Goal: Transaction & Acquisition: Purchase product/service

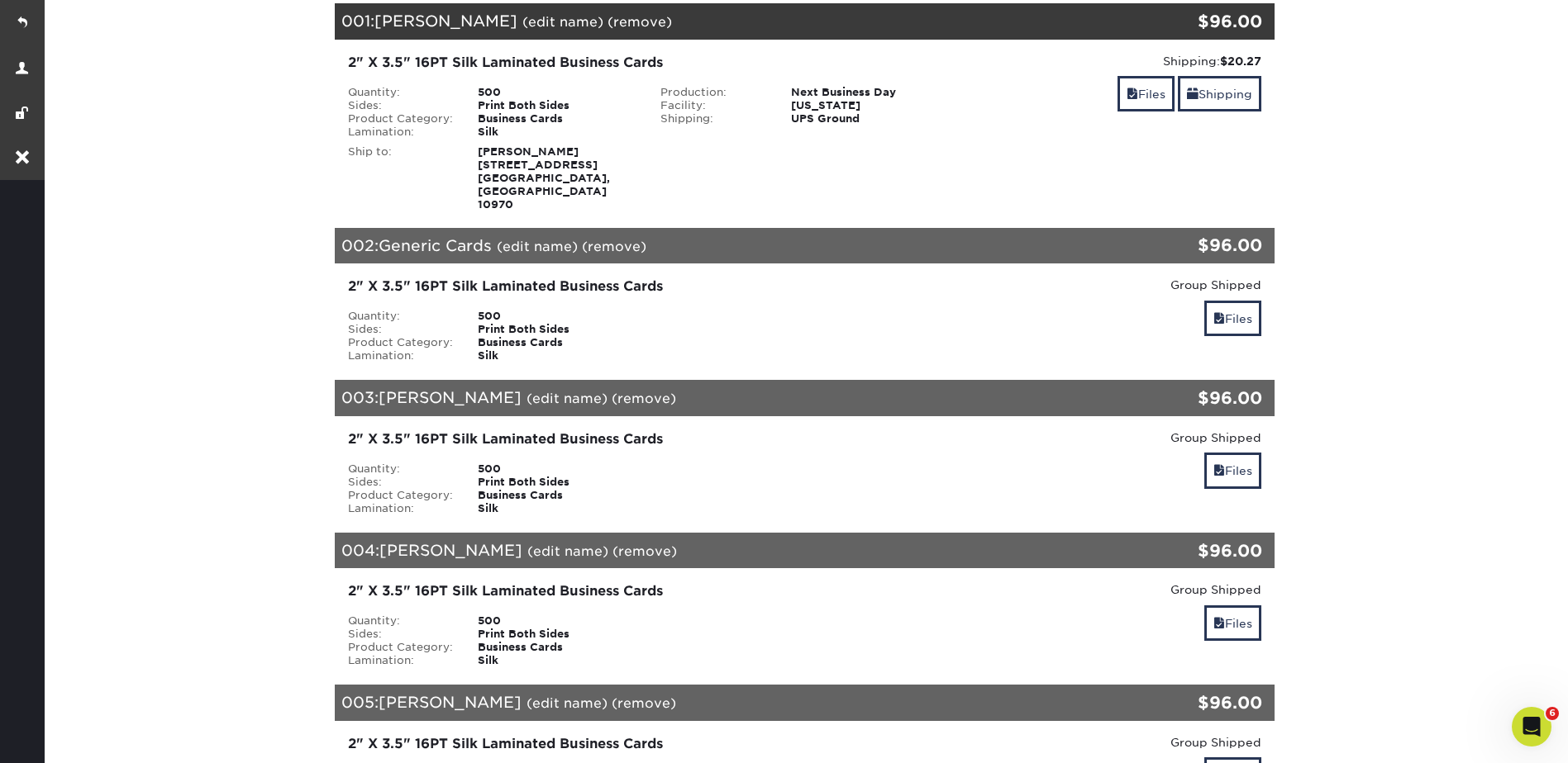
click at [614, 239] on link "(remove)" at bounding box center [614, 246] width 65 height 15
click at [917, 239] on link "Yes" at bounding box center [921, 246] width 23 height 15
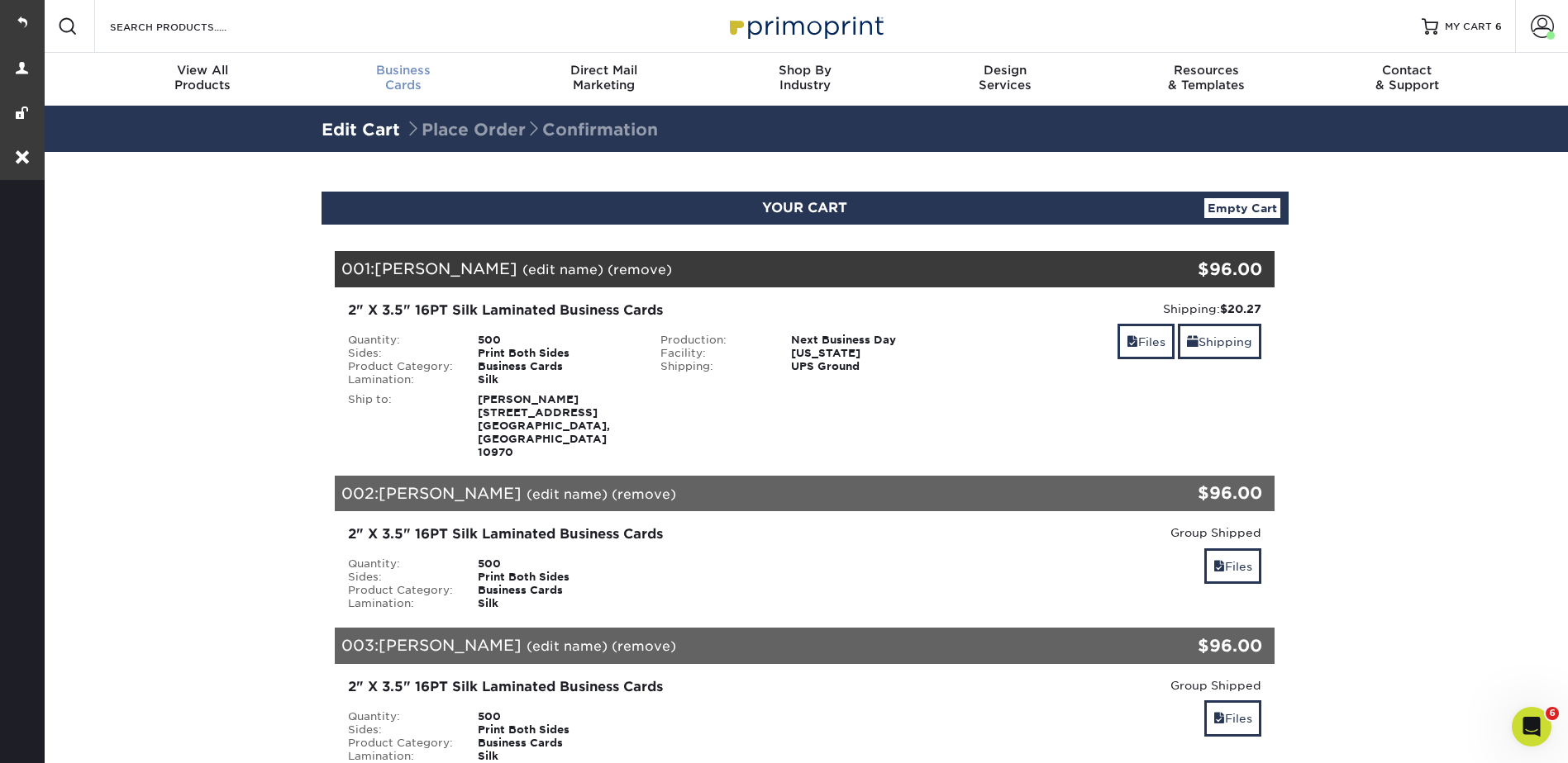
click at [392, 67] on span "Business" at bounding box center [403, 70] width 201 height 15
click at [398, 69] on span "Business" at bounding box center [403, 70] width 201 height 15
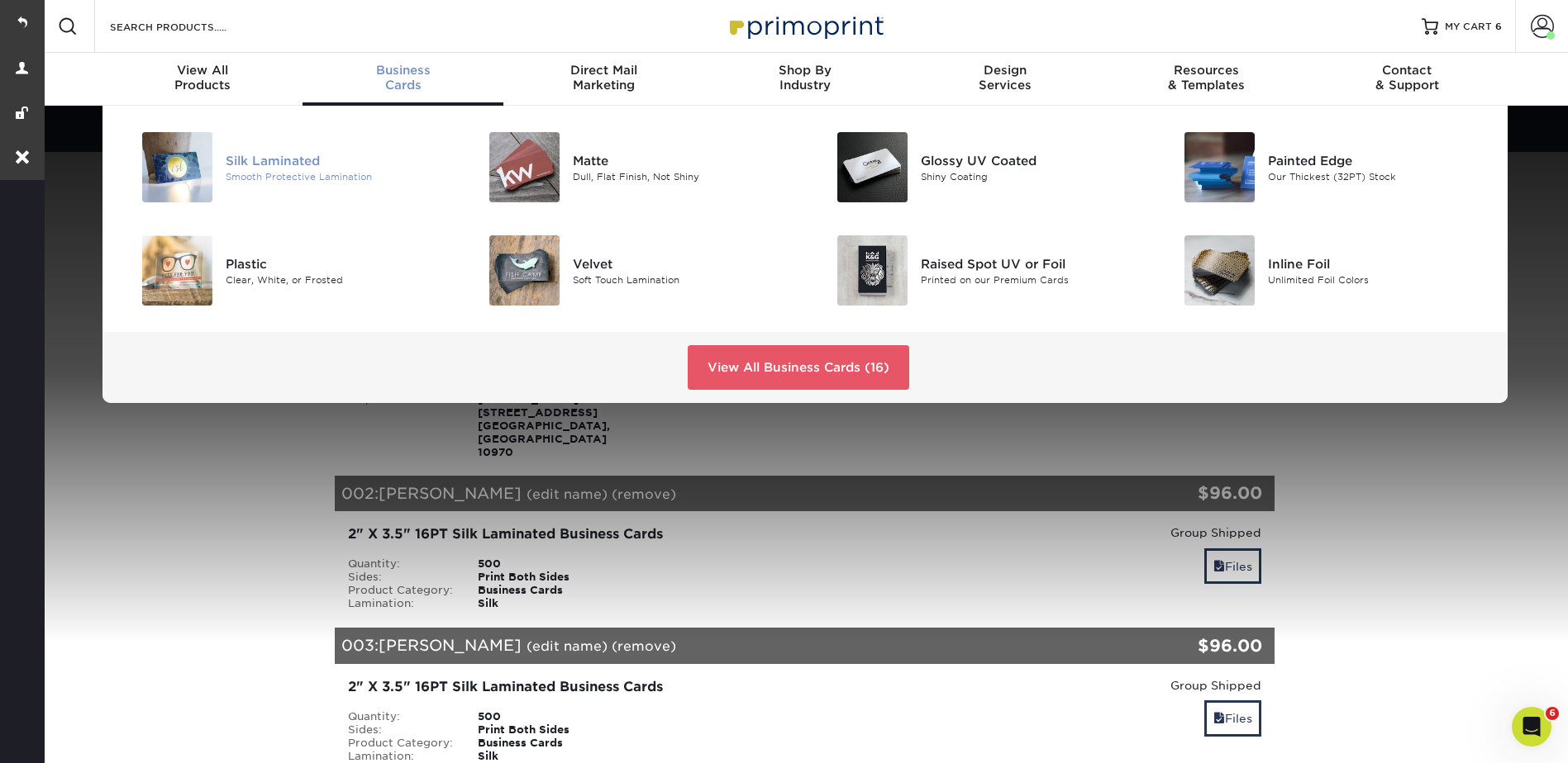
click at [265, 169] on div "Silk Laminated" at bounding box center [335, 160] width 219 height 18
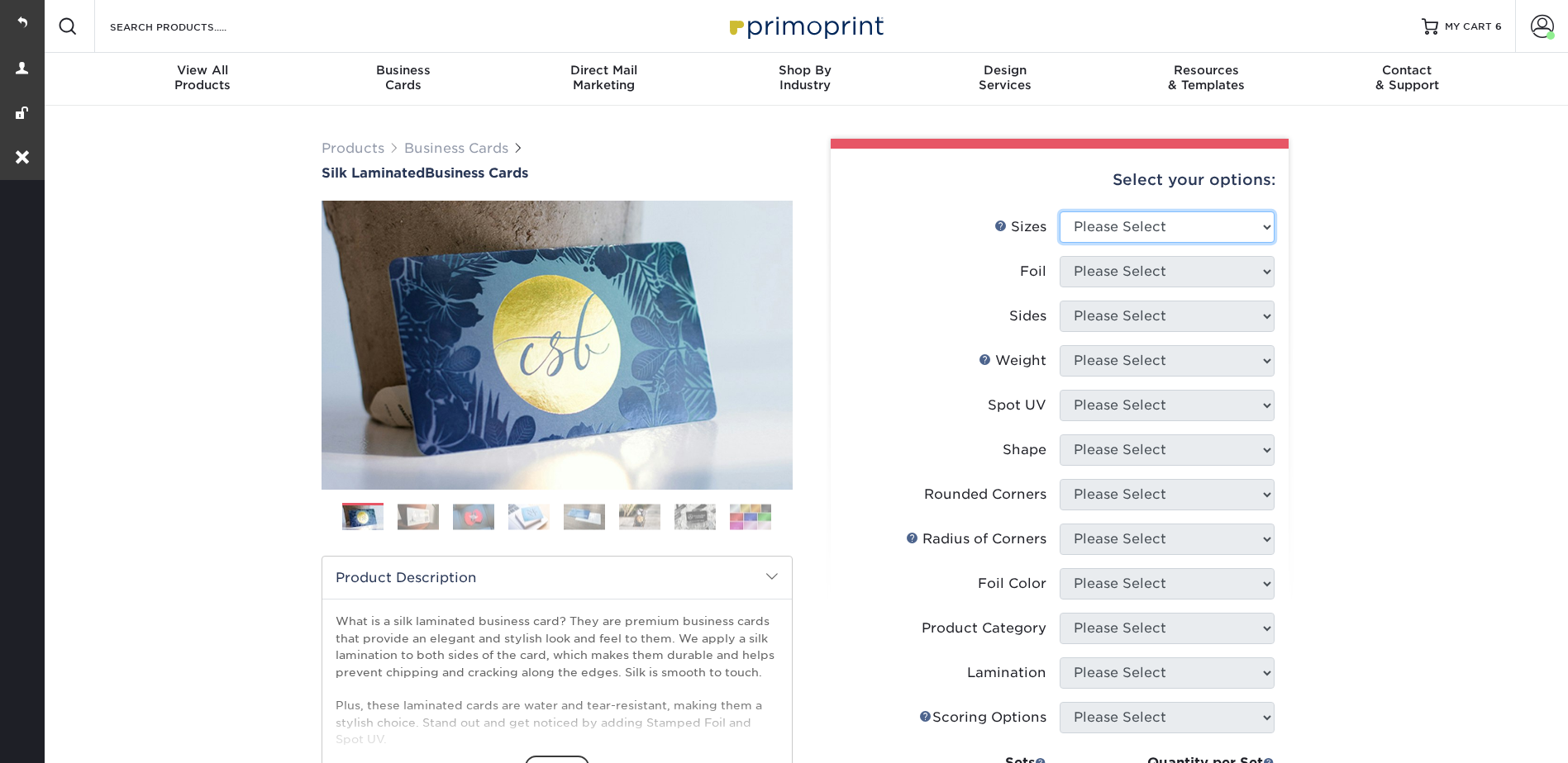
click at [1143, 222] on select "Please Select 1.5" x 3.5" - Mini 1.75" x 3.5" - Mini 2" x 2" - Square 2" x 3" -…" at bounding box center [1167, 227] width 215 height 31
select select "2.00x3.50"
click at [1060, 212] on select "Please Select 1.5" x 3.5" - Mini 1.75" x 3.5" - Mini 2" x 2" - Square 2" x 3" -…" at bounding box center [1167, 227] width 215 height 31
click at [1096, 267] on select "Please Select Yes No" at bounding box center [1167, 271] width 215 height 31
select select "0"
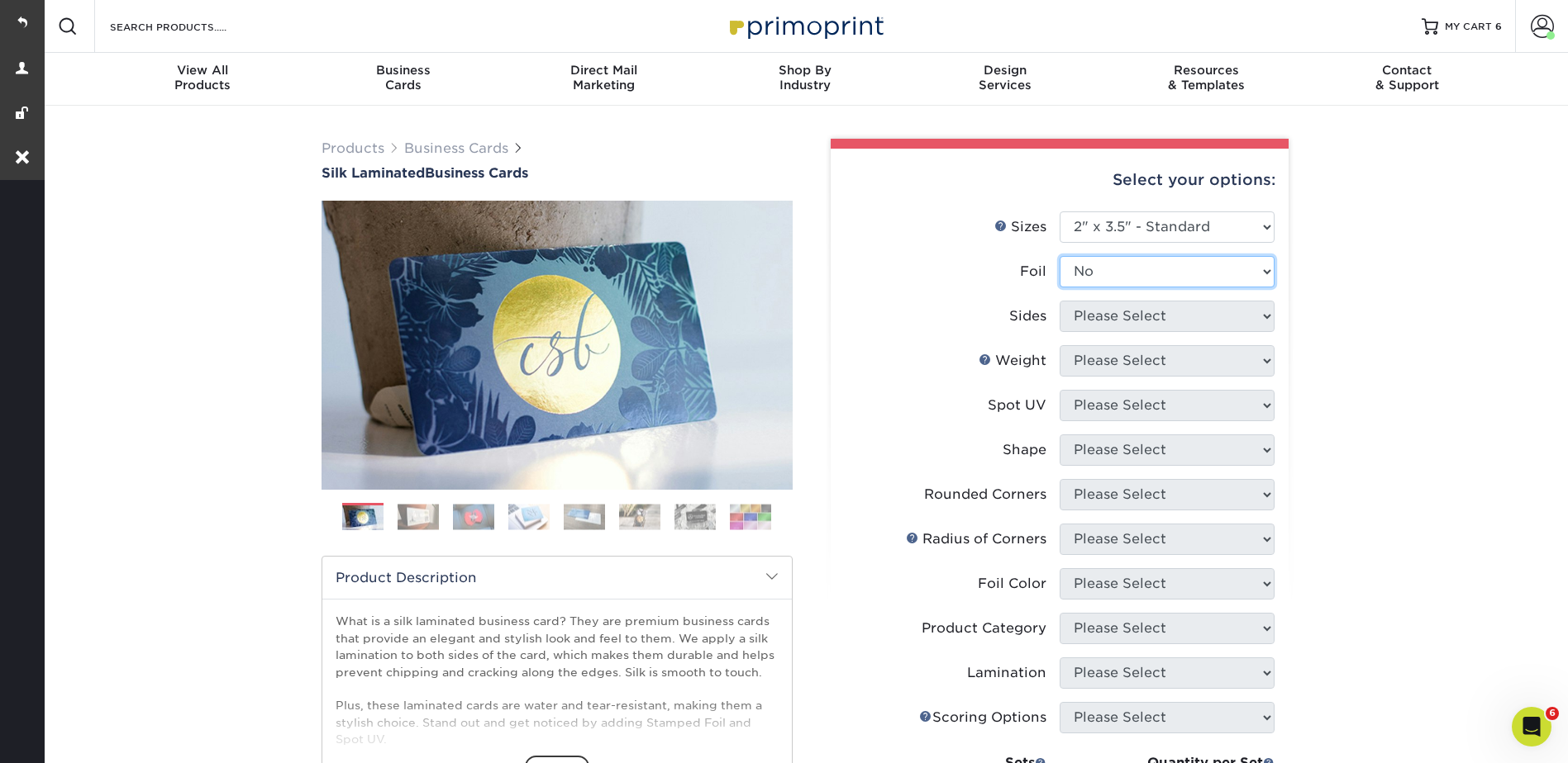
click at [1060, 256] on select "Please Select Yes No" at bounding box center [1167, 271] width 215 height 31
drag, startPoint x: 1096, startPoint y: 312, endPoint x: 1096, endPoint y: 333, distance: 21.0
click at [1096, 312] on select "Please Select Print Both Sides Print Front Only" at bounding box center [1167, 316] width 215 height 31
select select "13abbda7-1d64-4f25-8bb2-c179b224825d"
click at [1060, 301] on select "Please Select Print Both Sides Print Front Only" at bounding box center [1167, 316] width 215 height 31
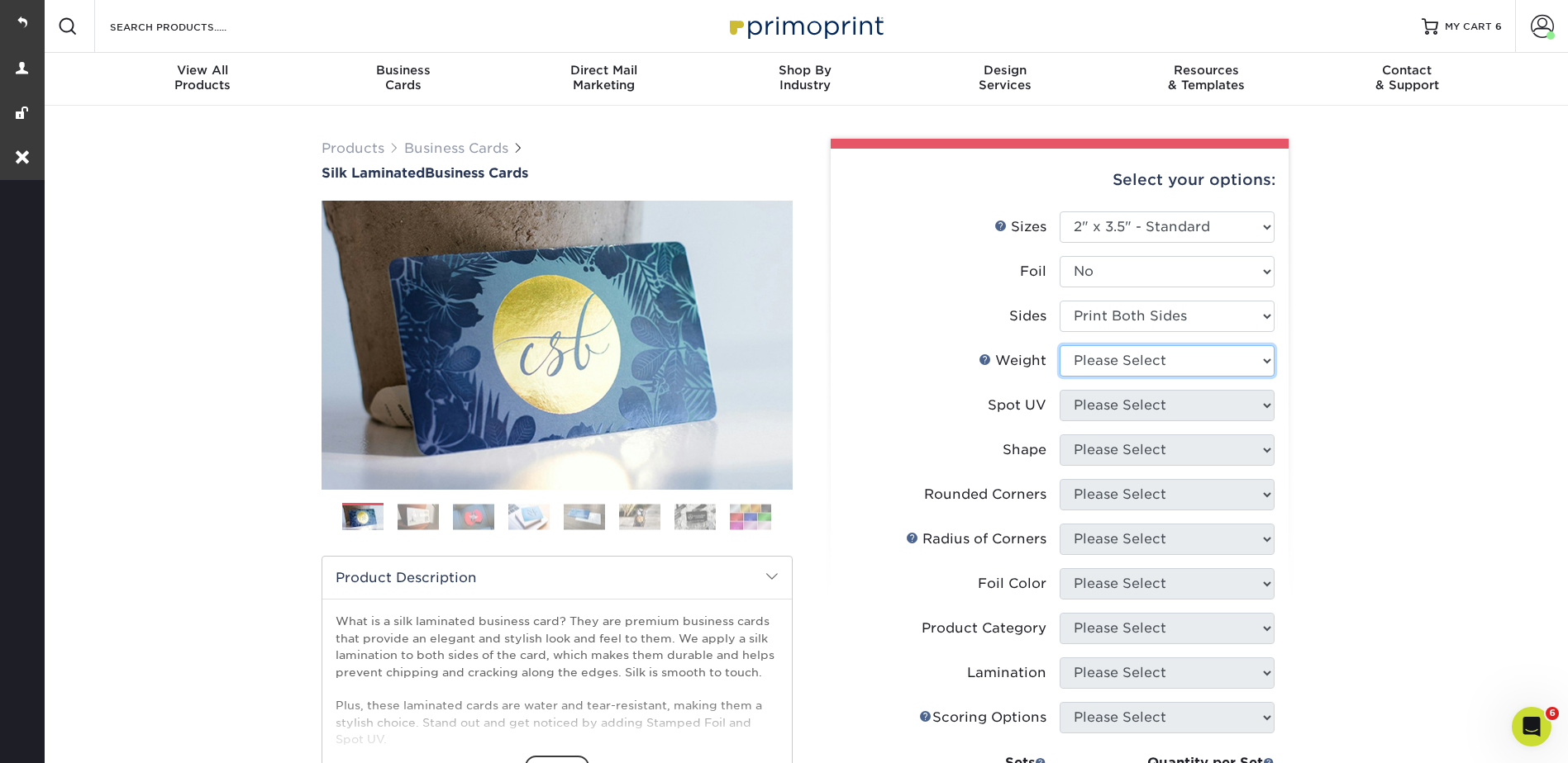
drag, startPoint x: 1086, startPoint y: 352, endPoint x: 1085, endPoint y: 360, distance: 8.1
click at [1086, 352] on select "Please Select 16PT" at bounding box center [1167, 361] width 215 height 31
select select "16PT"
click at [1060, 346] on select "Please Select 16PT" at bounding box center [1167, 361] width 215 height 31
click at [1085, 403] on select "Please Select No Spot UV Front and Back (Both Sides) Front Only Back Only" at bounding box center [1167, 405] width 215 height 31
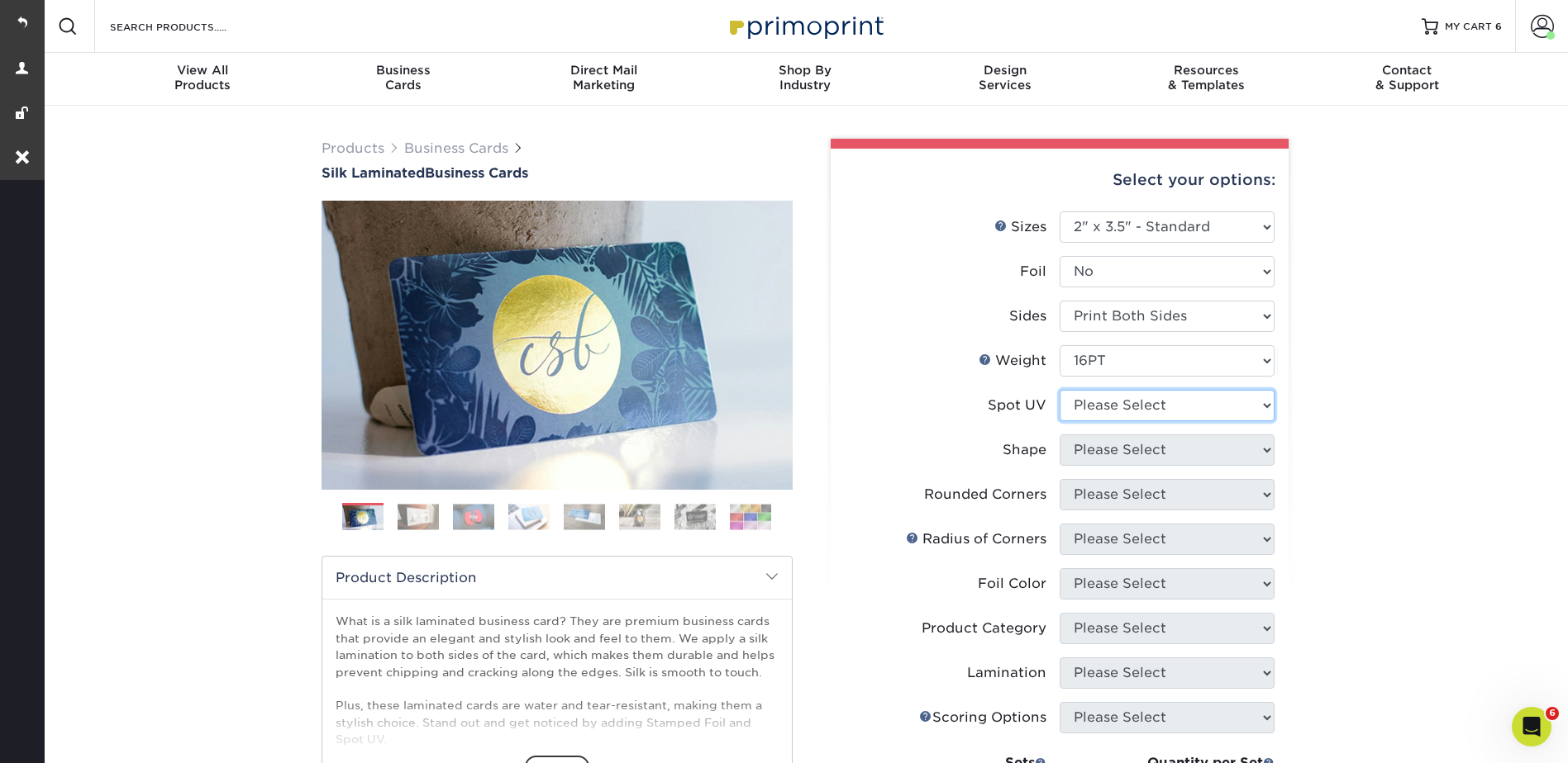
select select "3"
click at [1060, 390] on select "Please Select No Spot UV Front and Back (Both Sides) Front Only Back Only" at bounding box center [1167, 405] width 215 height 31
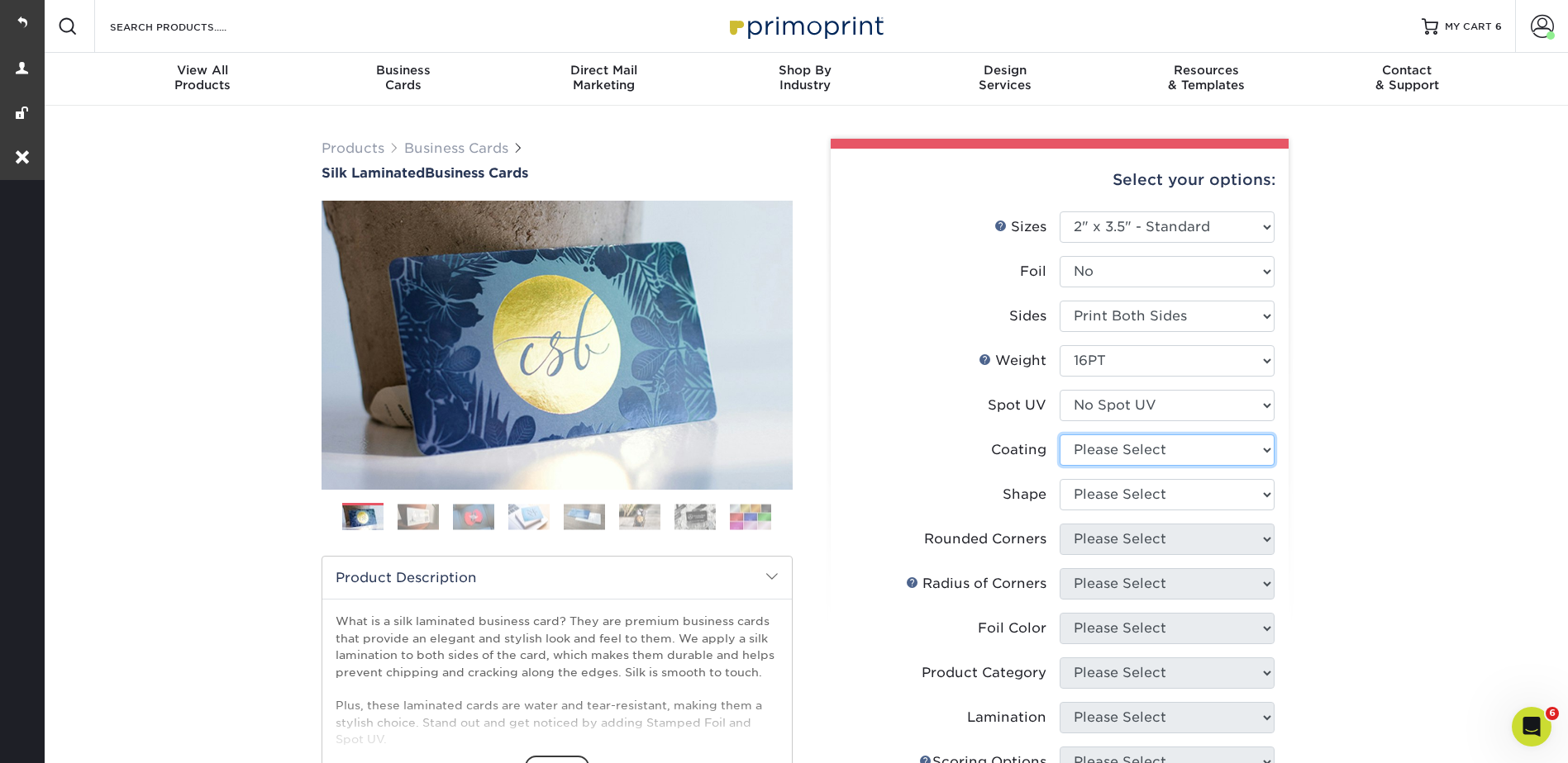
drag, startPoint x: 1076, startPoint y: 448, endPoint x: 1088, endPoint y: 469, distance: 24.2
click at [1076, 448] on select at bounding box center [1167, 450] width 215 height 31
select select "3e7618de-abca-4bda-9f97-8b9129e913d8"
click at [1060, 434] on select at bounding box center [1167, 450] width 215 height 31
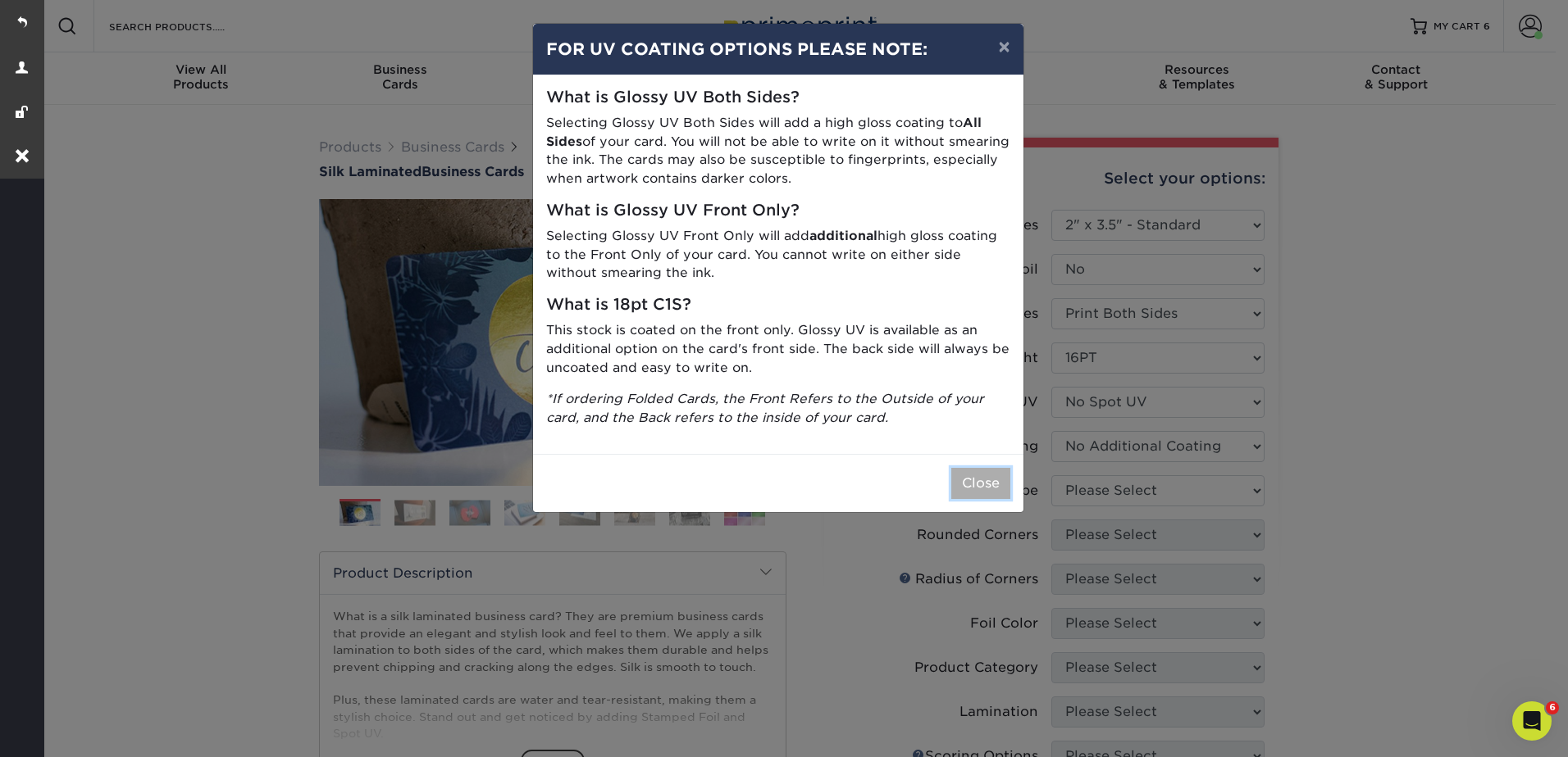
click at [976, 484] on button "Close" at bounding box center [981, 484] width 59 height 31
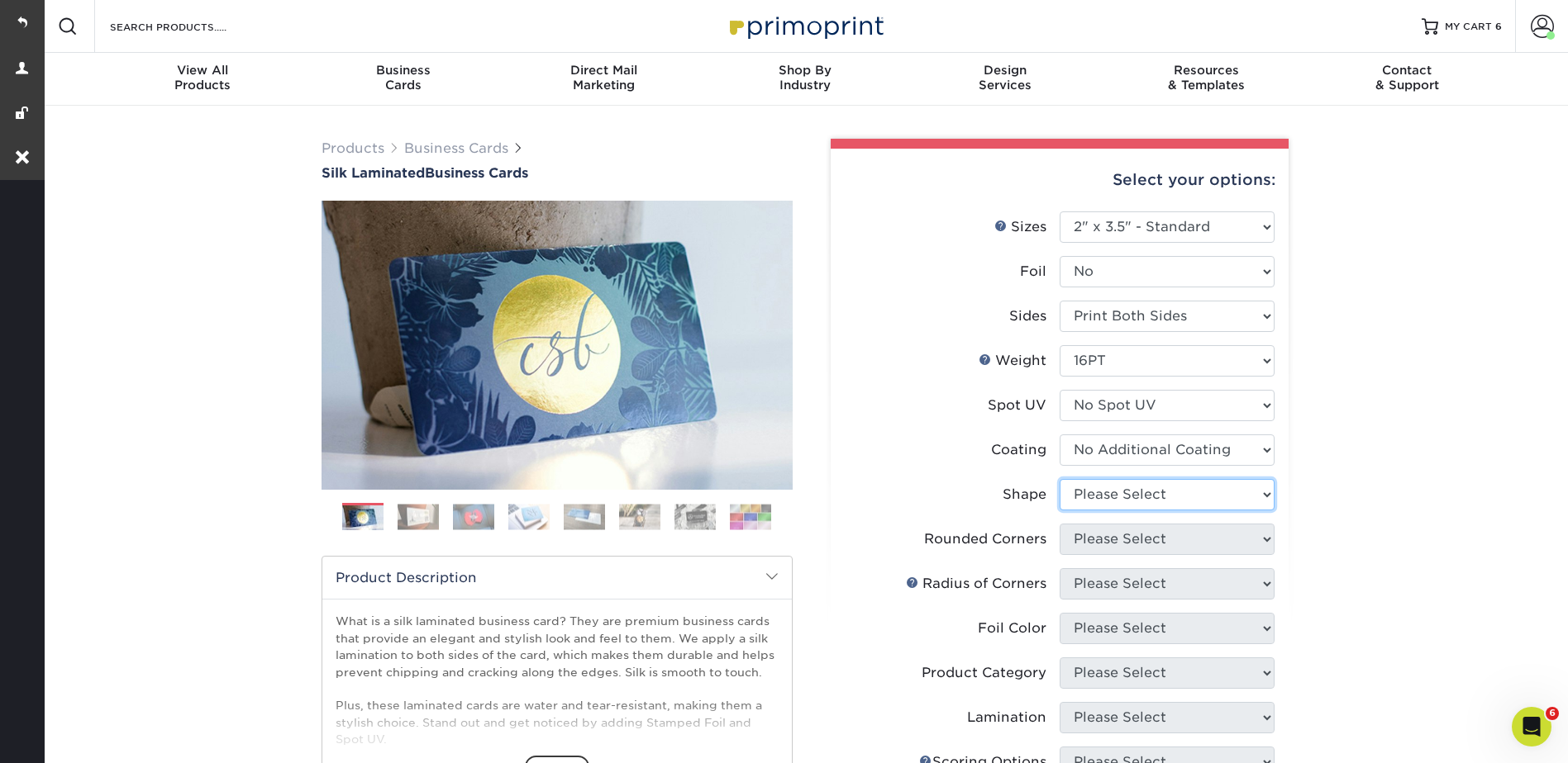
click at [1127, 489] on select "Please Select Standard Oval" at bounding box center [1167, 495] width 215 height 31
select select "standard"
click at [1060, 479] on select "Please Select Standard Oval" at bounding box center [1167, 495] width 215 height 31
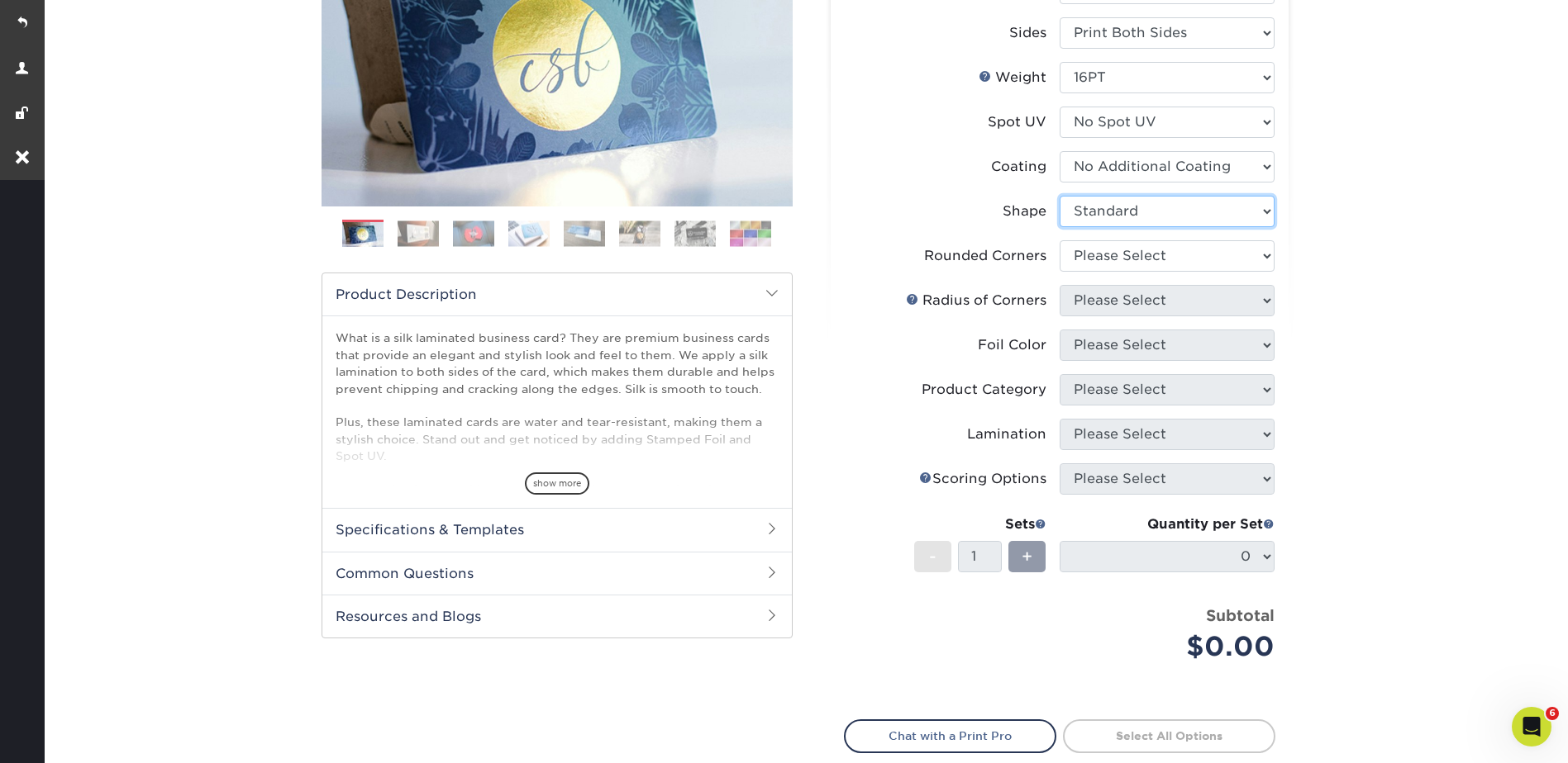
scroll to position [330, 0]
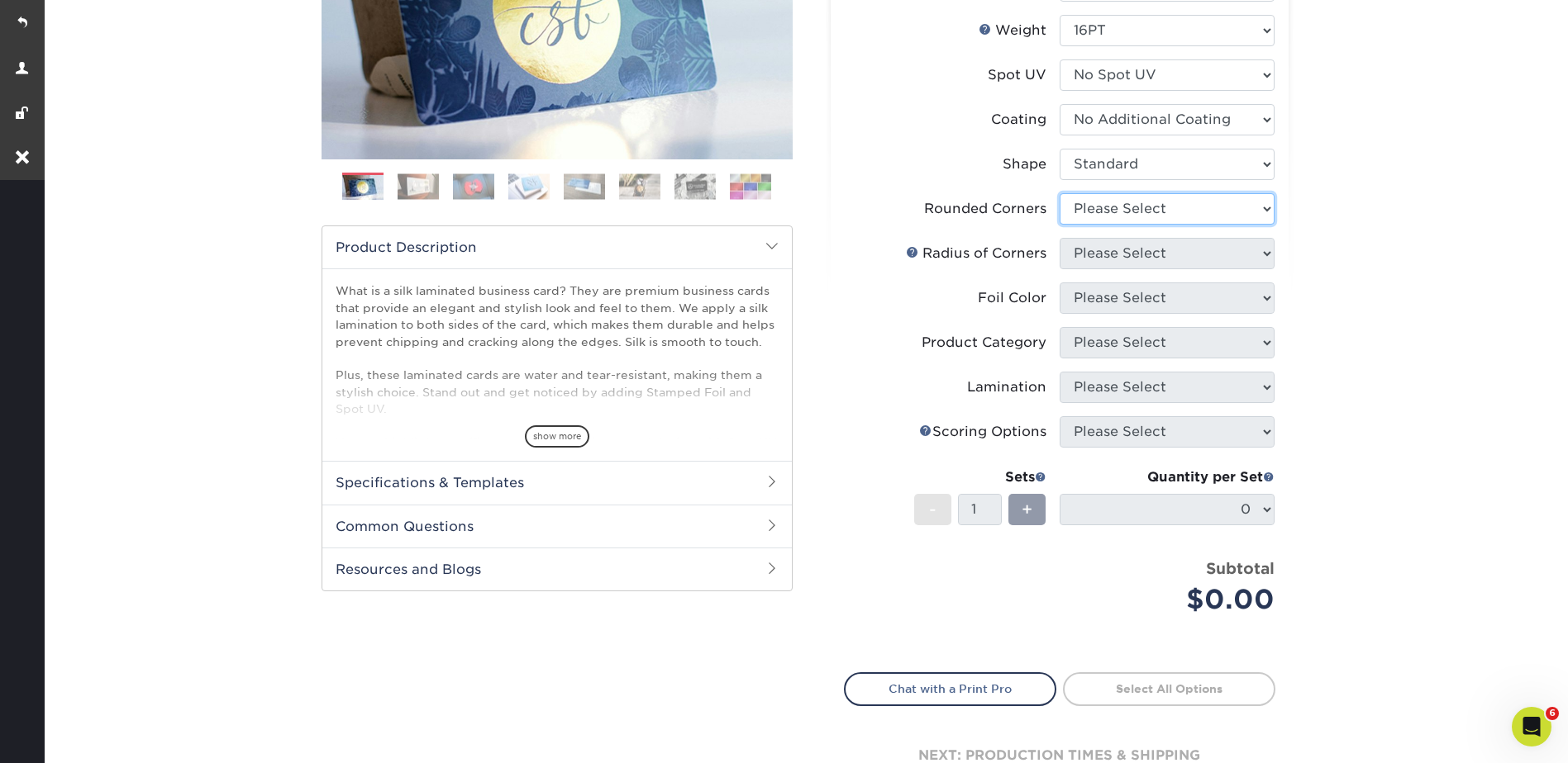
click at [1088, 199] on select "Please Select Yes - Round 2 Corners Yes - Round 4 Corners No" at bounding box center [1167, 208] width 215 height 31
click at [1060, 193] on select "Please Select Yes - Round 2 Corners Yes - Round 4 Corners No" at bounding box center [1167, 208] width 215 height 31
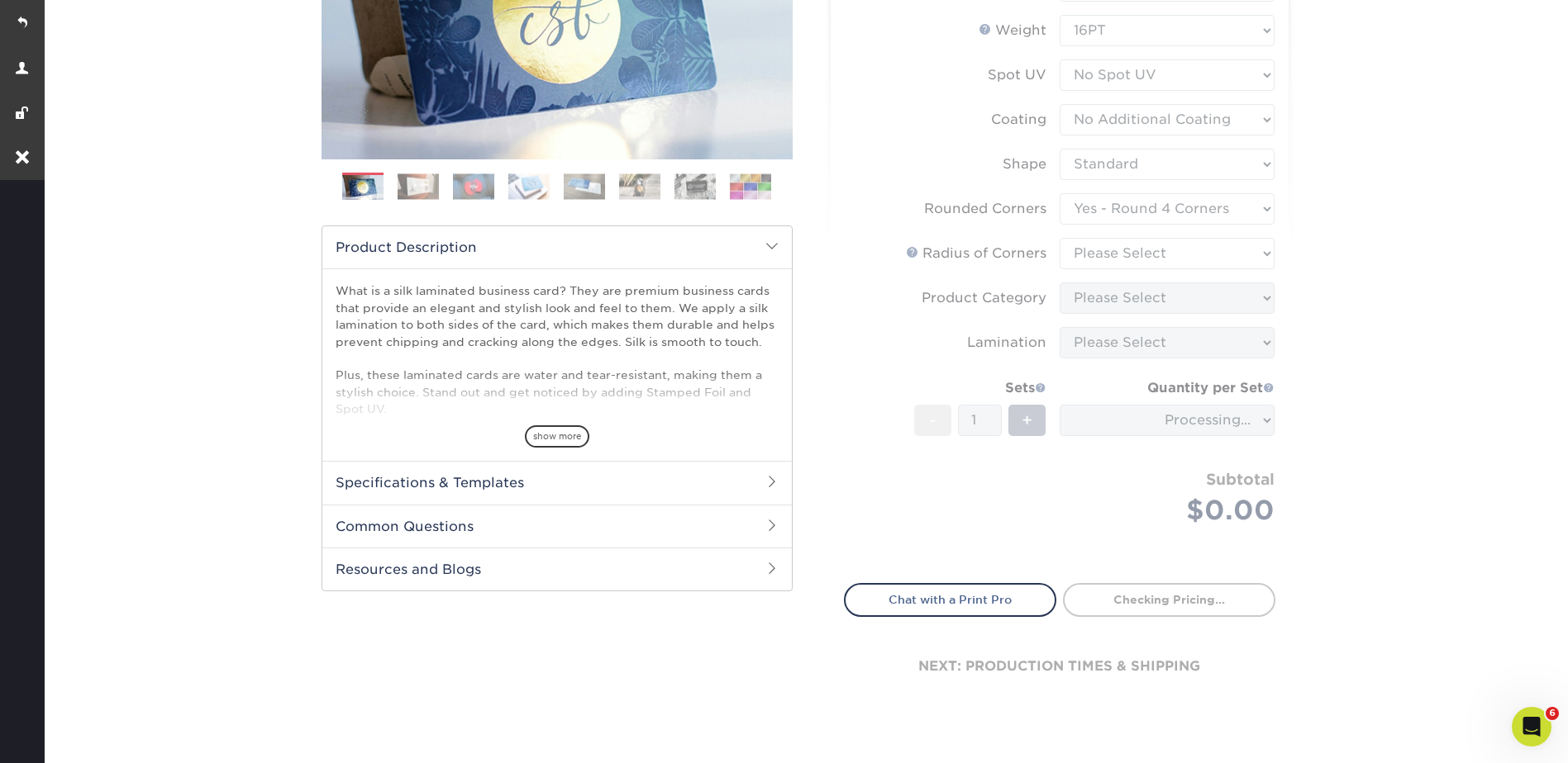
click at [1088, 254] on form "Sizes Help Sizes Please Select 1.5" x 3.5" - Mini 1.75" x 3.5" - Mini 2" x 2" -…" at bounding box center [1060, 222] width 431 height 683
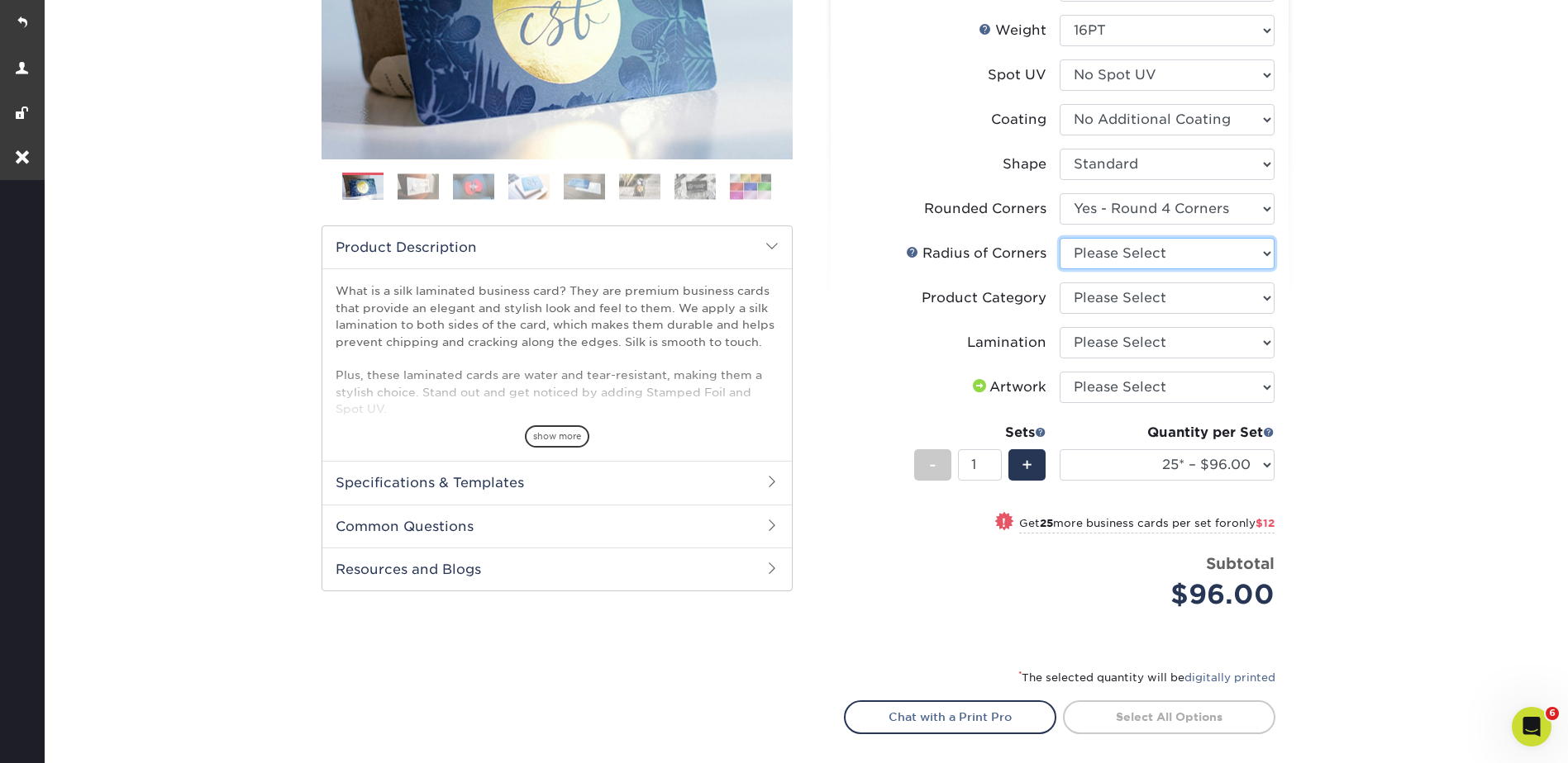
drag, startPoint x: 1106, startPoint y: 249, endPoint x: 1114, endPoint y: 271, distance: 23.4
click at [1106, 249] on select "Please Select Rounded 1/8" Rounded 1/4"" at bounding box center [1167, 253] width 215 height 31
click at [1098, 243] on select "Please Select Rounded 1/8" Rounded 1/4"" at bounding box center [1167, 253] width 215 height 31
click at [1105, 201] on select "Please Select Yes - Round 2 Corners Yes - Round 4 Corners No" at bounding box center [1167, 208] width 215 height 31
select select "0"
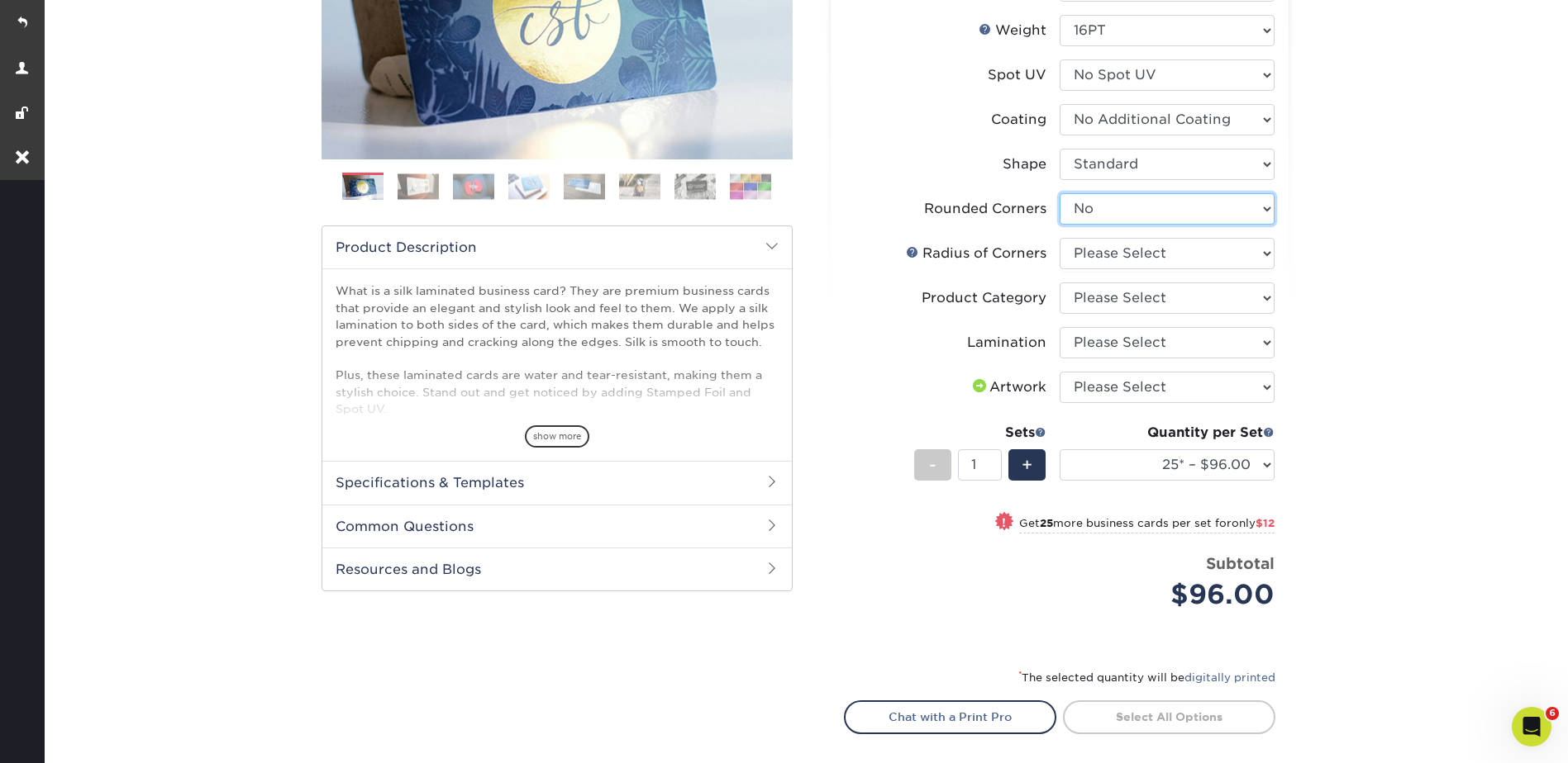
click at [1060, 193] on select "Please Select Yes - Round 2 Corners Yes - Round 4 Corners No" at bounding box center [1167, 208] width 215 height 31
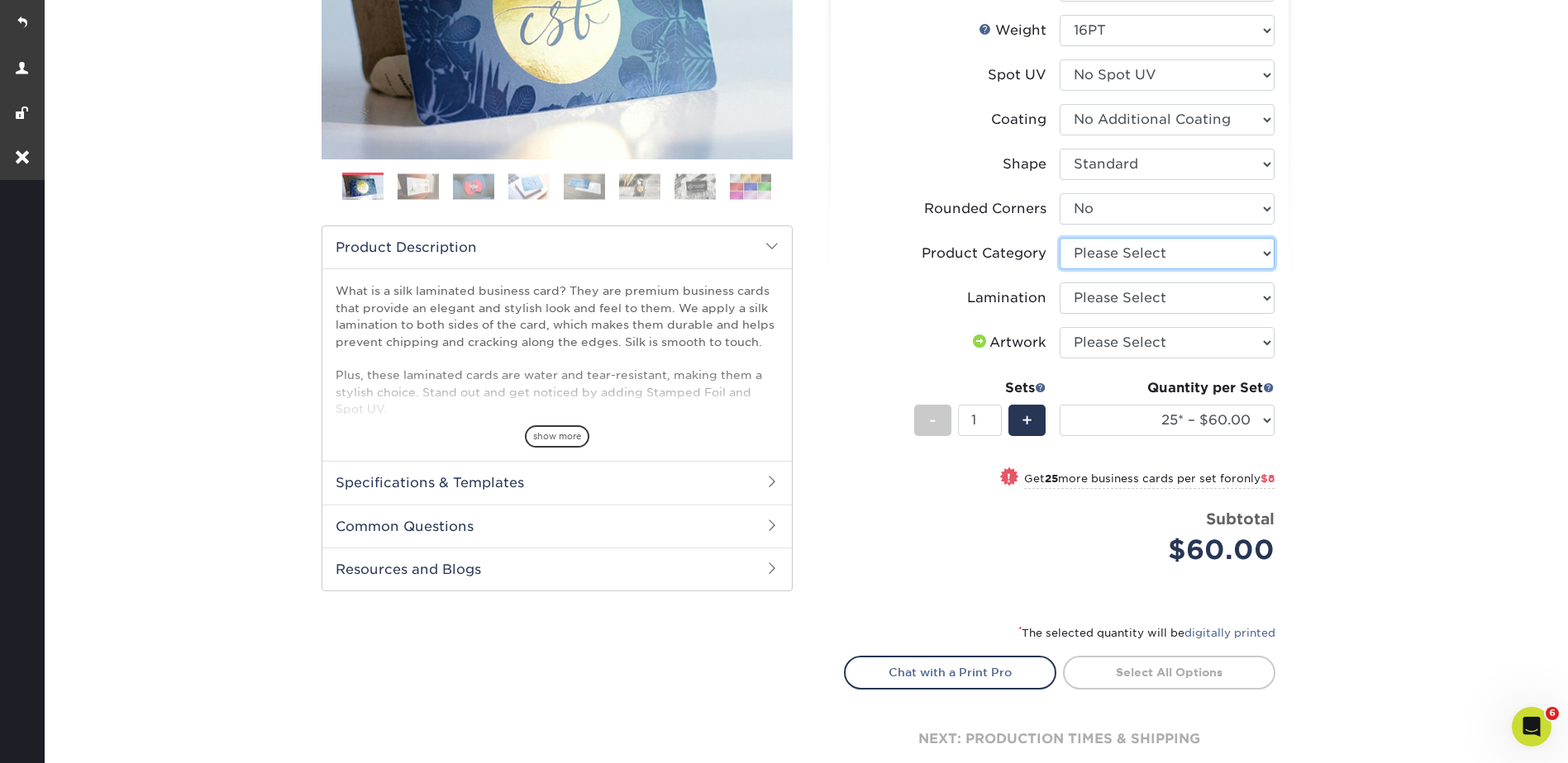
click at [1103, 250] on select "Please Select Business Cards" at bounding box center [1167, 253] width 215 height 31
select select "3b5148f1-0588-4f88-a218-97bcfdce65c1"
click at [1060, 238] on select "Please Select Business Cards" at bounding box center [1167, 253] width 215 height 31
drag, startPoint x: 1091, startPoint y: 295, endPoint x: 1095, endPoint y: 315, distance: 20.4
click at [1091, 295] on select "Please Select Silk" at bounding box center [1167, 298] width 215 height 31
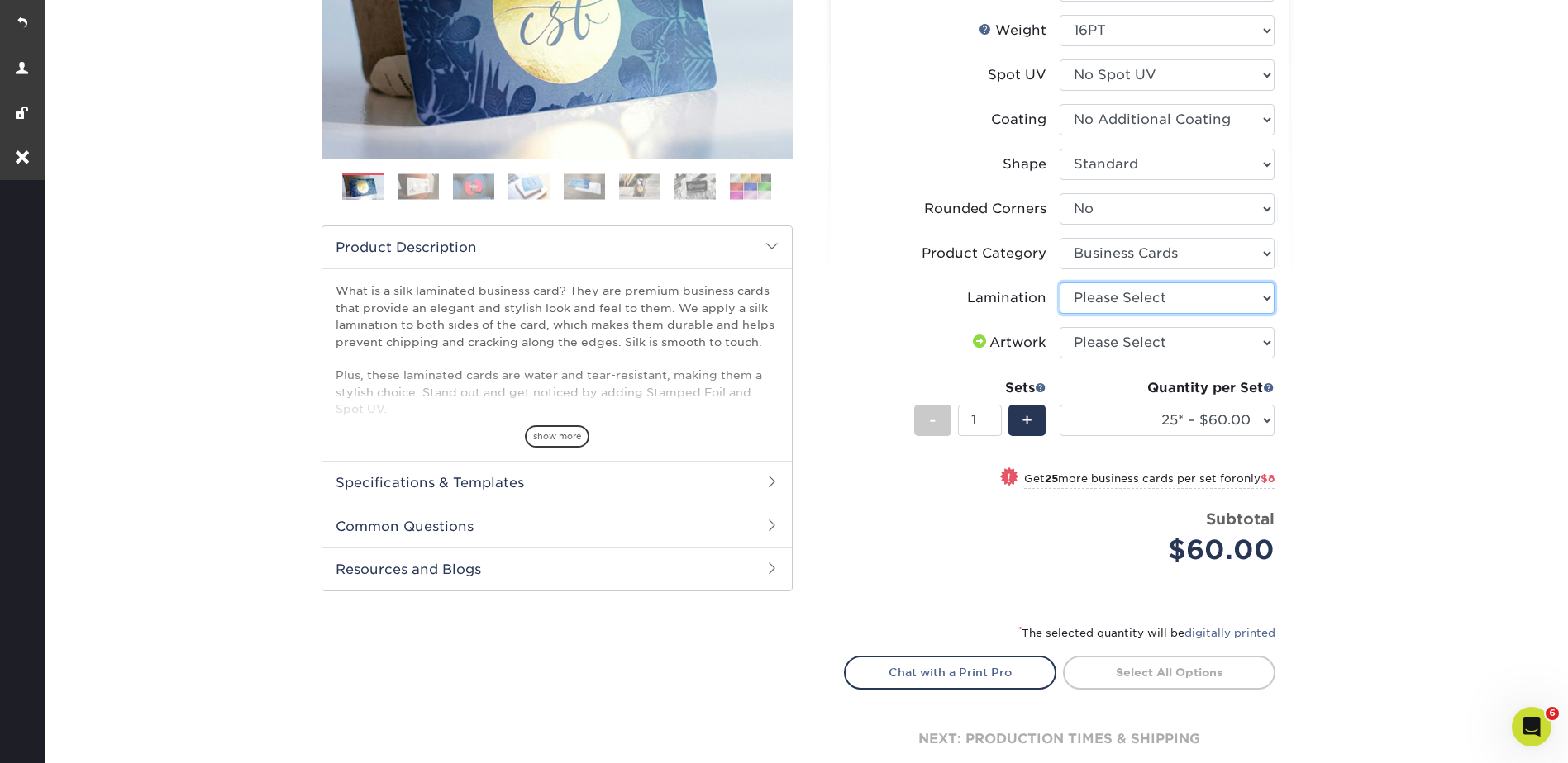
select select "ccacb42f-45f7-42d3-bbd3-7c8421cf37f0"
click at [1060, 283] on select "Please Select Silk" at bounding box center [1167, 298] width 215 height 31
click at [1094, 339] on select "Please Select I will upload files I need a design - $100" at bounding box center [1167, 342] width 215 height 31
select select "upload"
click at [1060, 327] on select "Please Select I will upload files I need a design - $100" at bounding box center [1167, 342] width 215 height 31
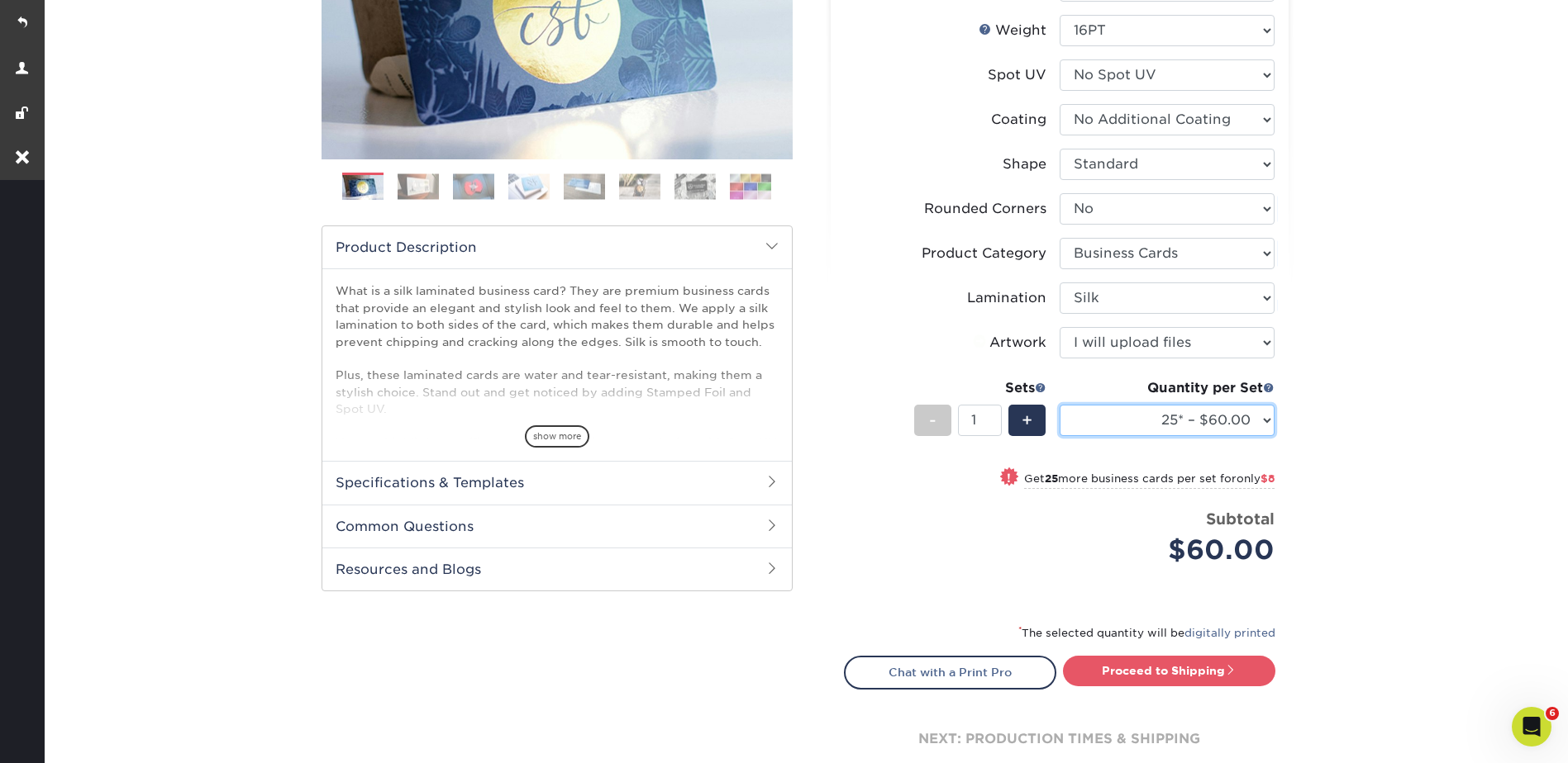
click at [1113, 425] on select "25* – $60.00 50* – $68.00 75* – $76.00 100* – $84.00 250* – $92.00 500 – $96.00…" at bounding box center [1167, 420] width 215 height 31
select select "1000 – $128.00"
click at [1060, 405] on select "25* – $60.00 50* – $68.00 75* – $76.00 100* – $84.00 250* – $92.00 500 – $96.00…" at bounding box center [1167, 420] width 215 height 31
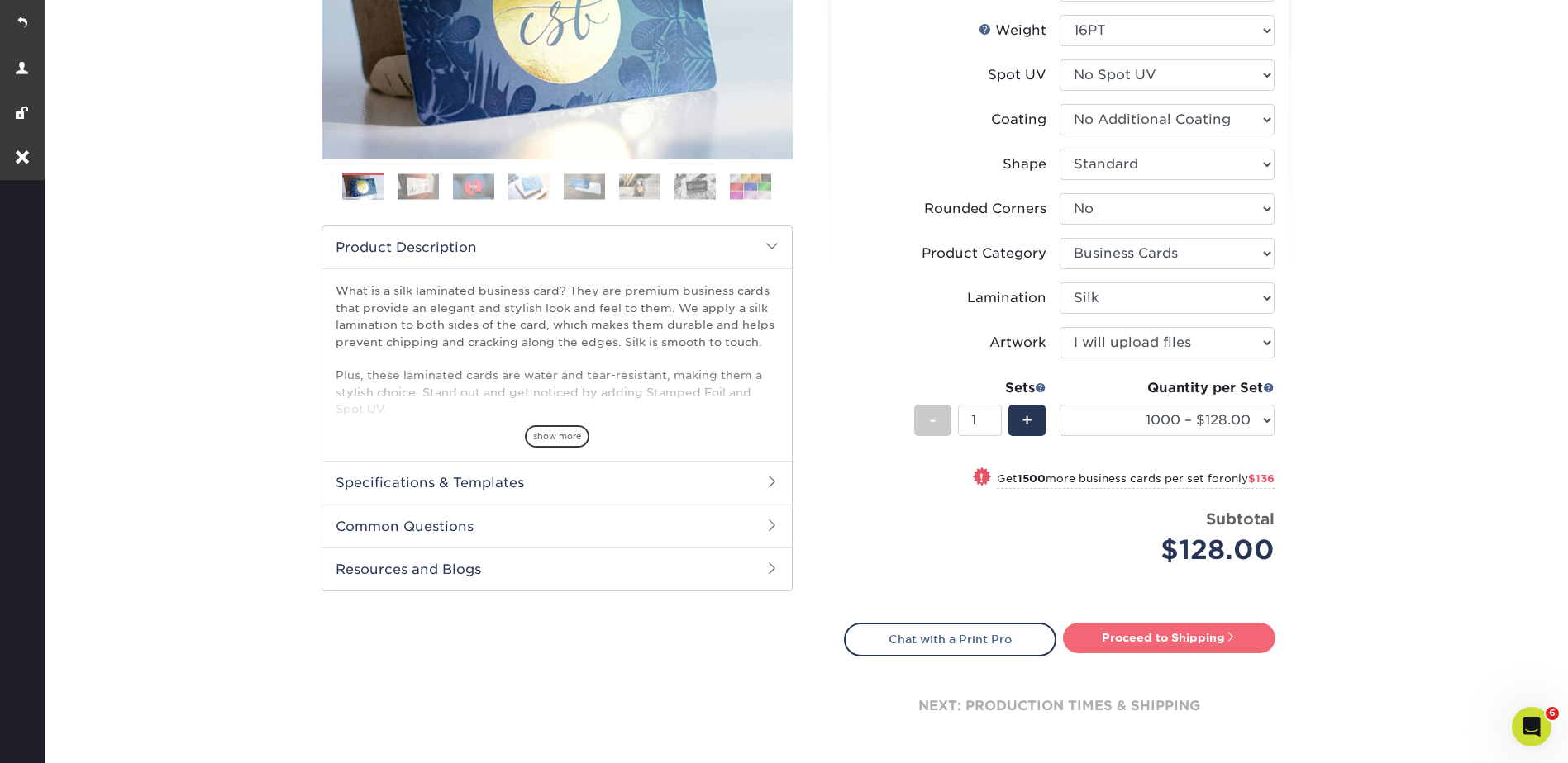
click at [1182, 637] on link "Proceed to Shipping" at bounding box center [1169, 637] width 213 height 30
type input "Set 1"
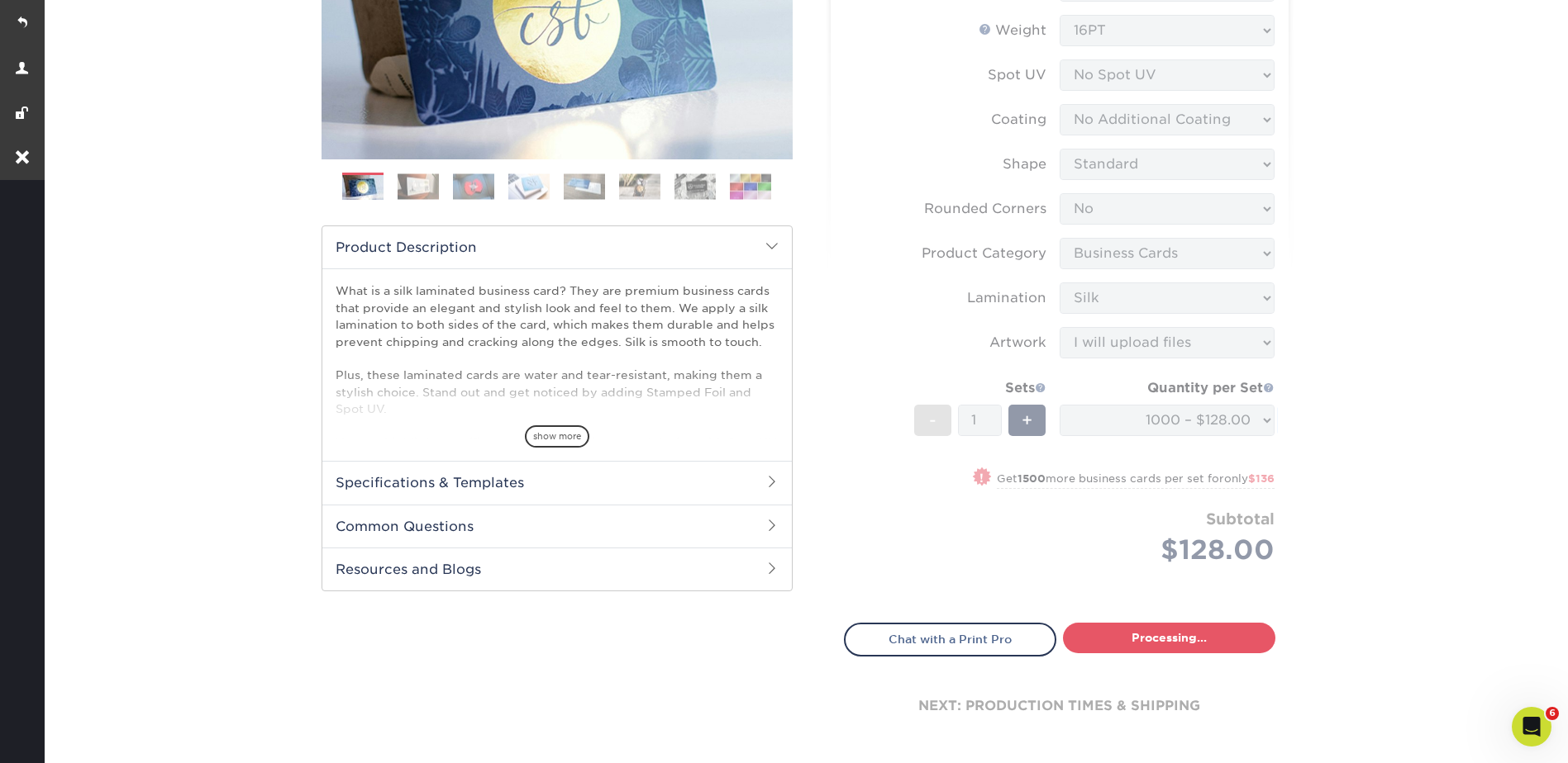
select select "cb0105d6-89c4-49d0-a7da-6075946ad4a6"
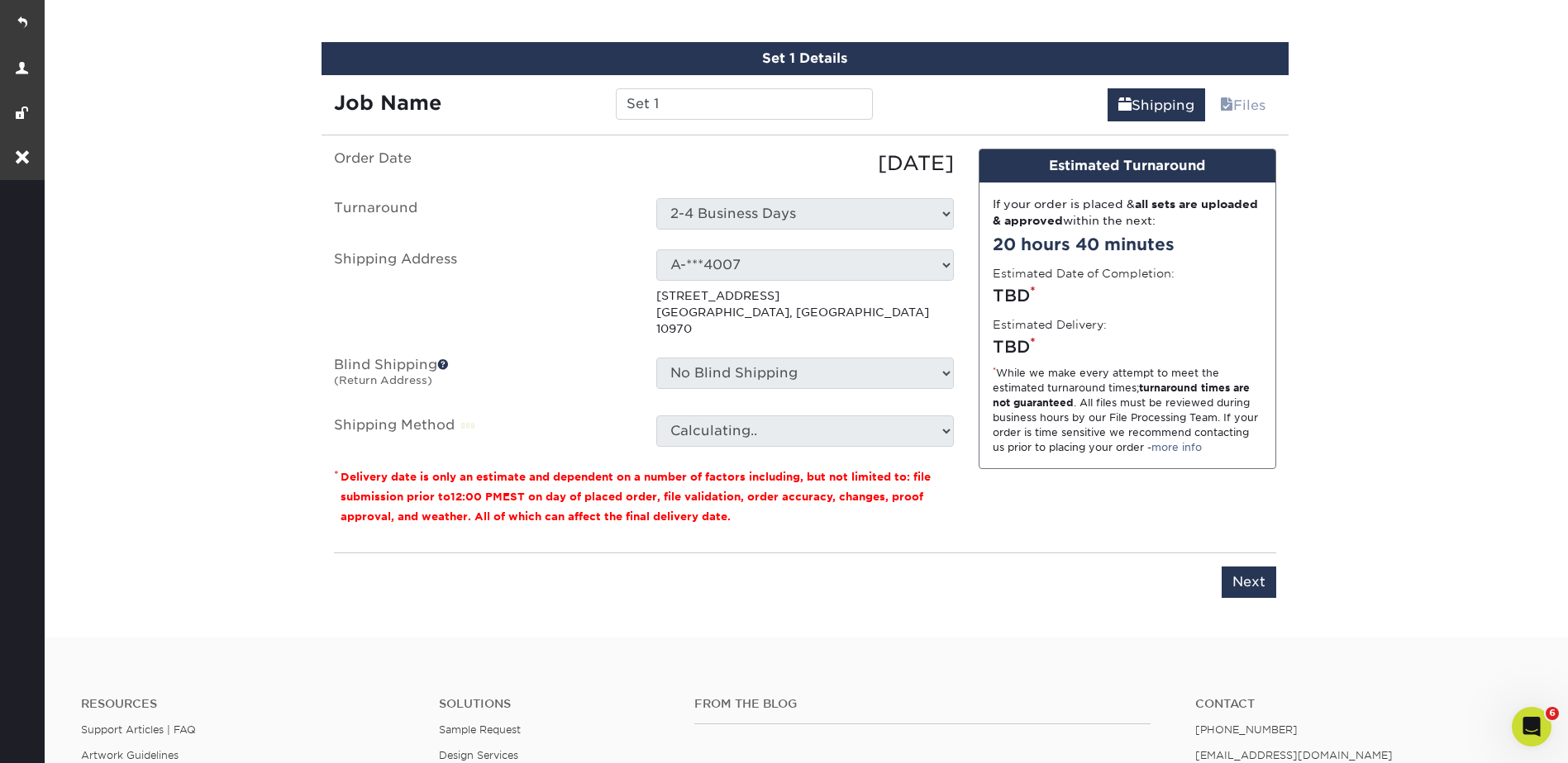
scroll to position [999, 0]
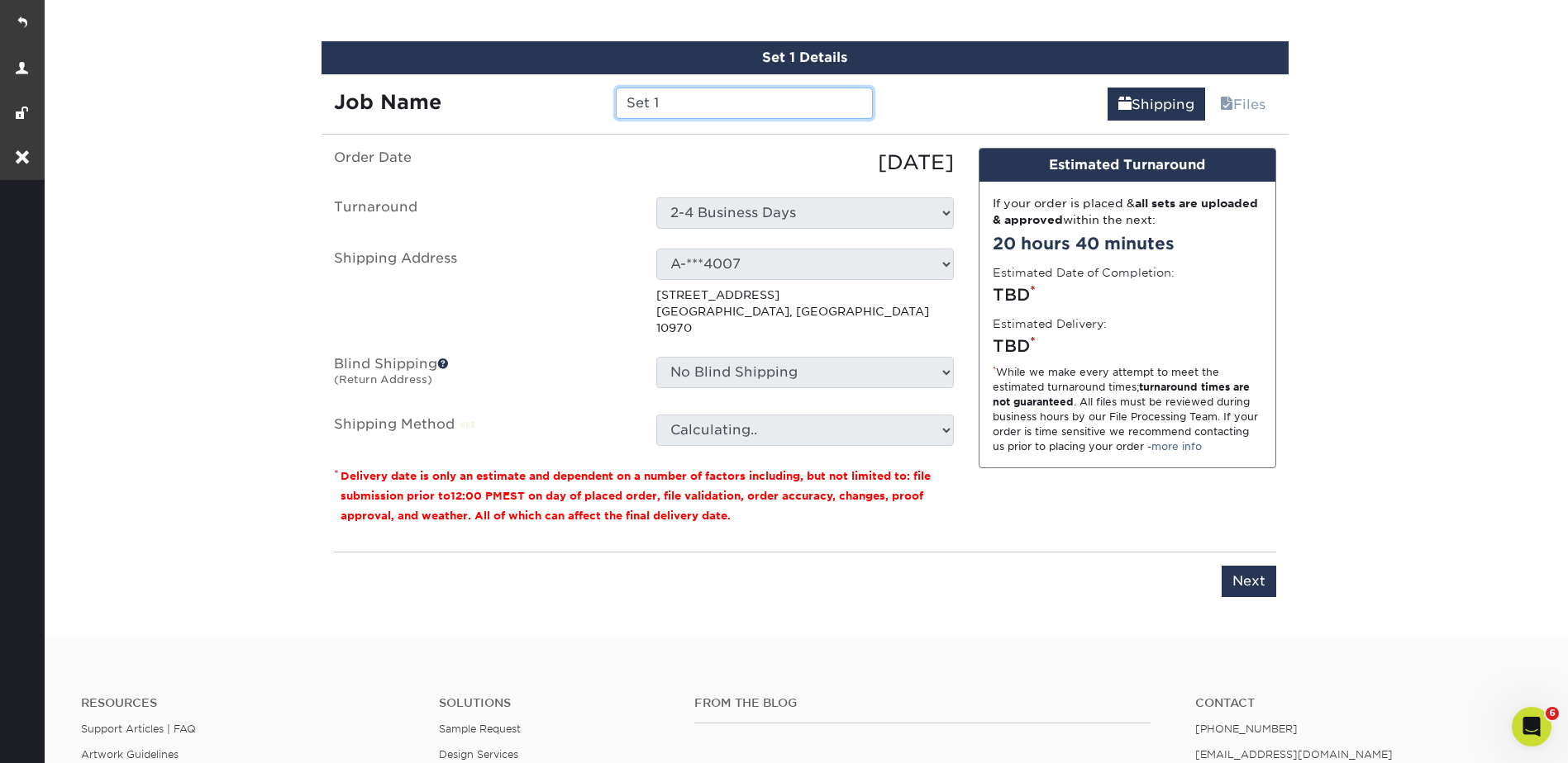
drag, startPoint x: 679, startPoint y: 98, endPoint x: 619, endPoint y: 89, distance: 60.7
click at [619, 89] on input "Set 1" at bounding box center [744, 103] width 257 height 31
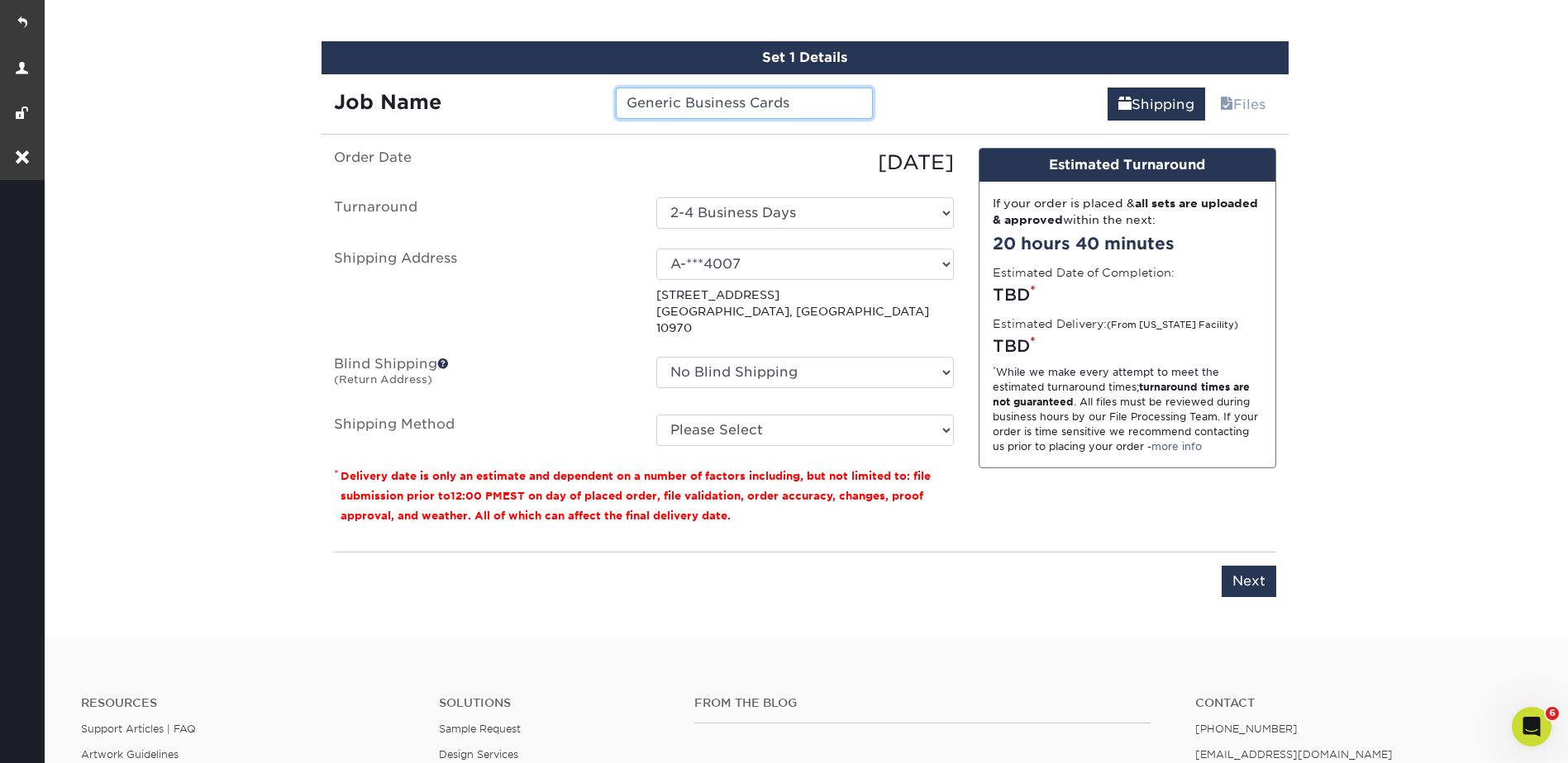
type input "Generic Business Cards"
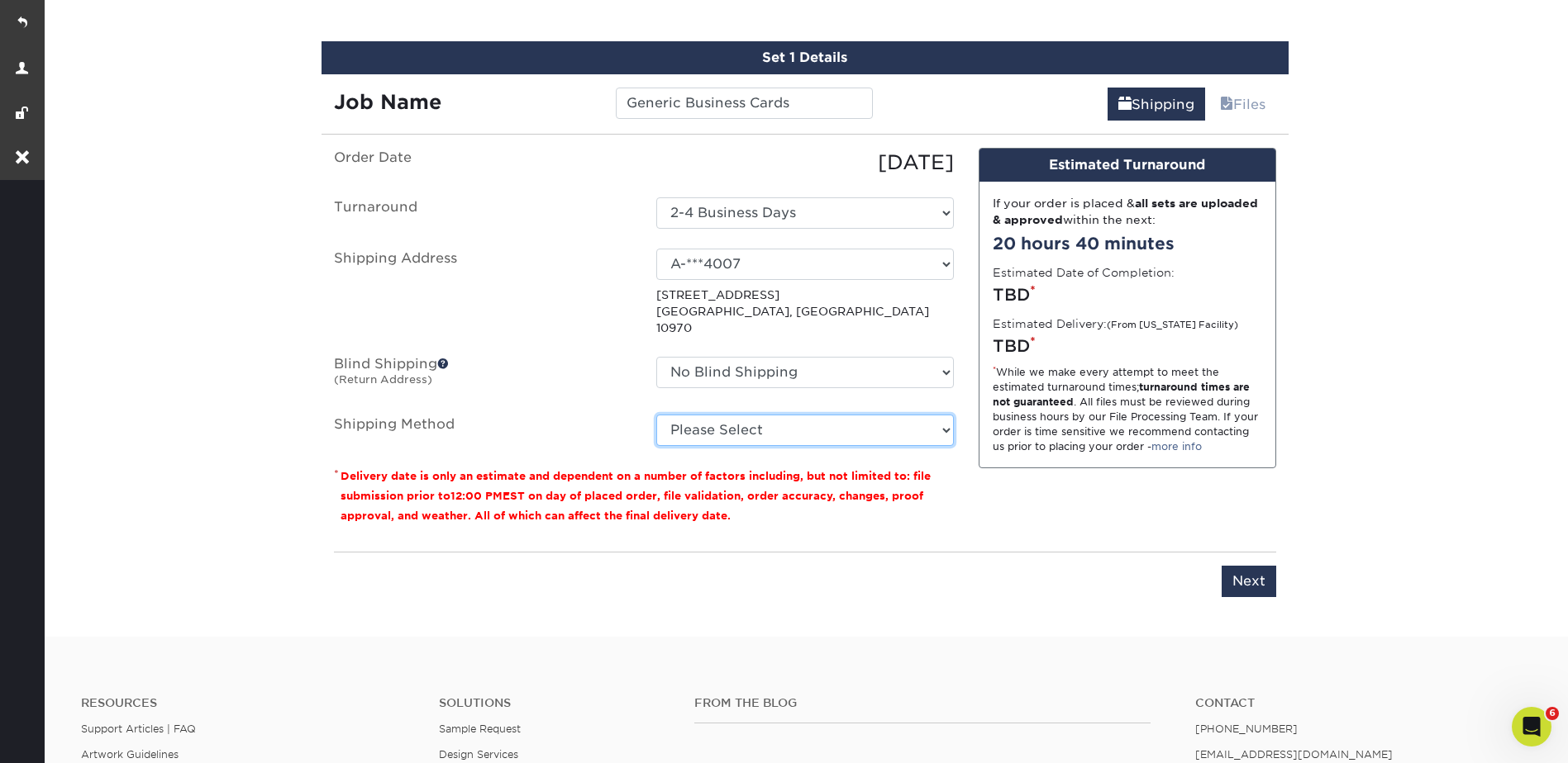
click at [707, 417] on select "Please Select Ground Shipping (+$8.96) 3 Day Shipping Service (+$20.04) 2 Day A…" at bounding box center [805, 430] width 297 height 31
select select "03"
click at [656, 415] on select "Please Select Ground Shipping (+$8.96) 3 Day Shipping Service (+$20.04) 2 Day A…" at bounding box center [805, 430] width 297 height 31
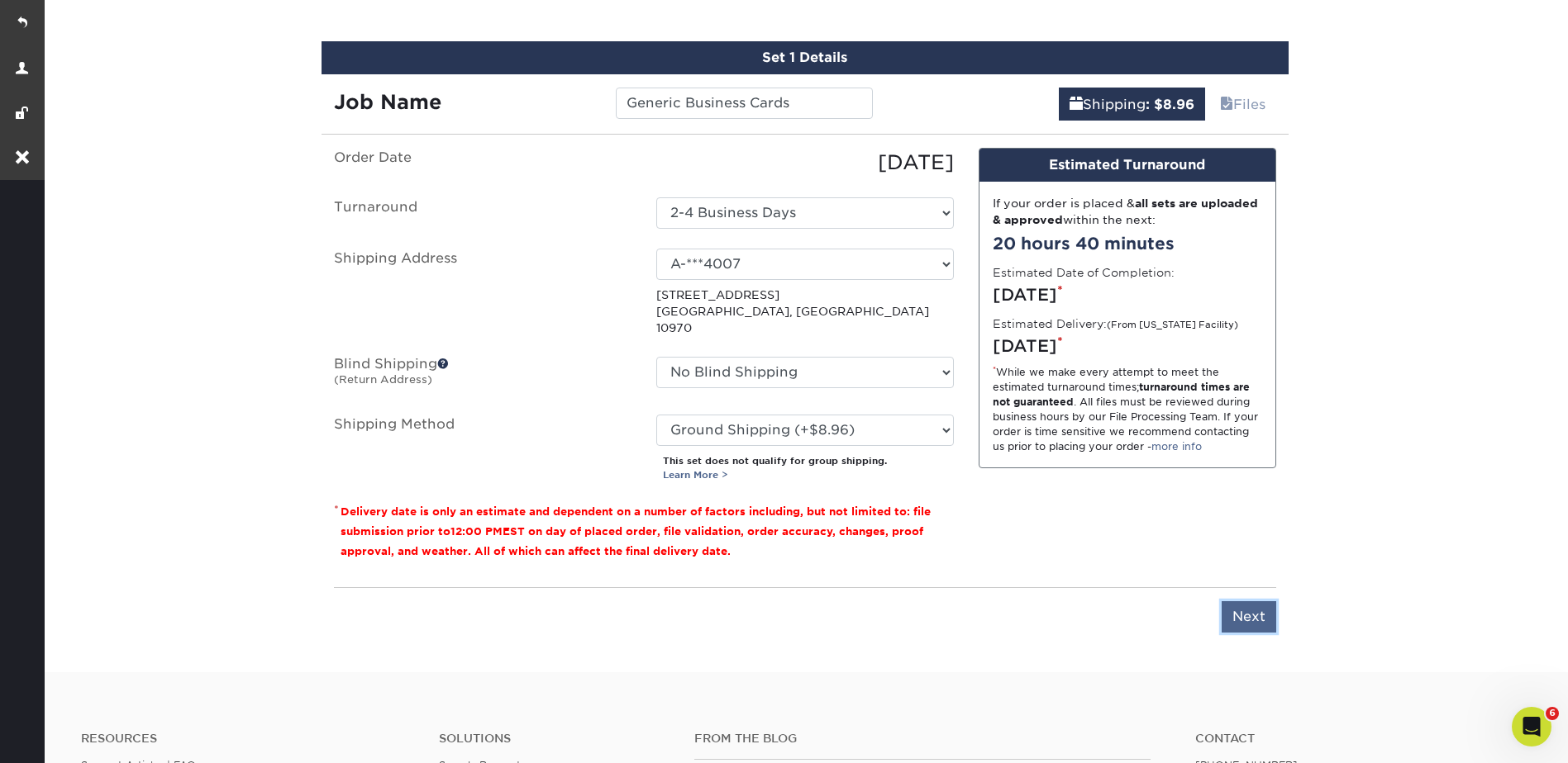
click at [1251, 601] on input "Next" at bounding box center [1248, 617] width 55 height 31
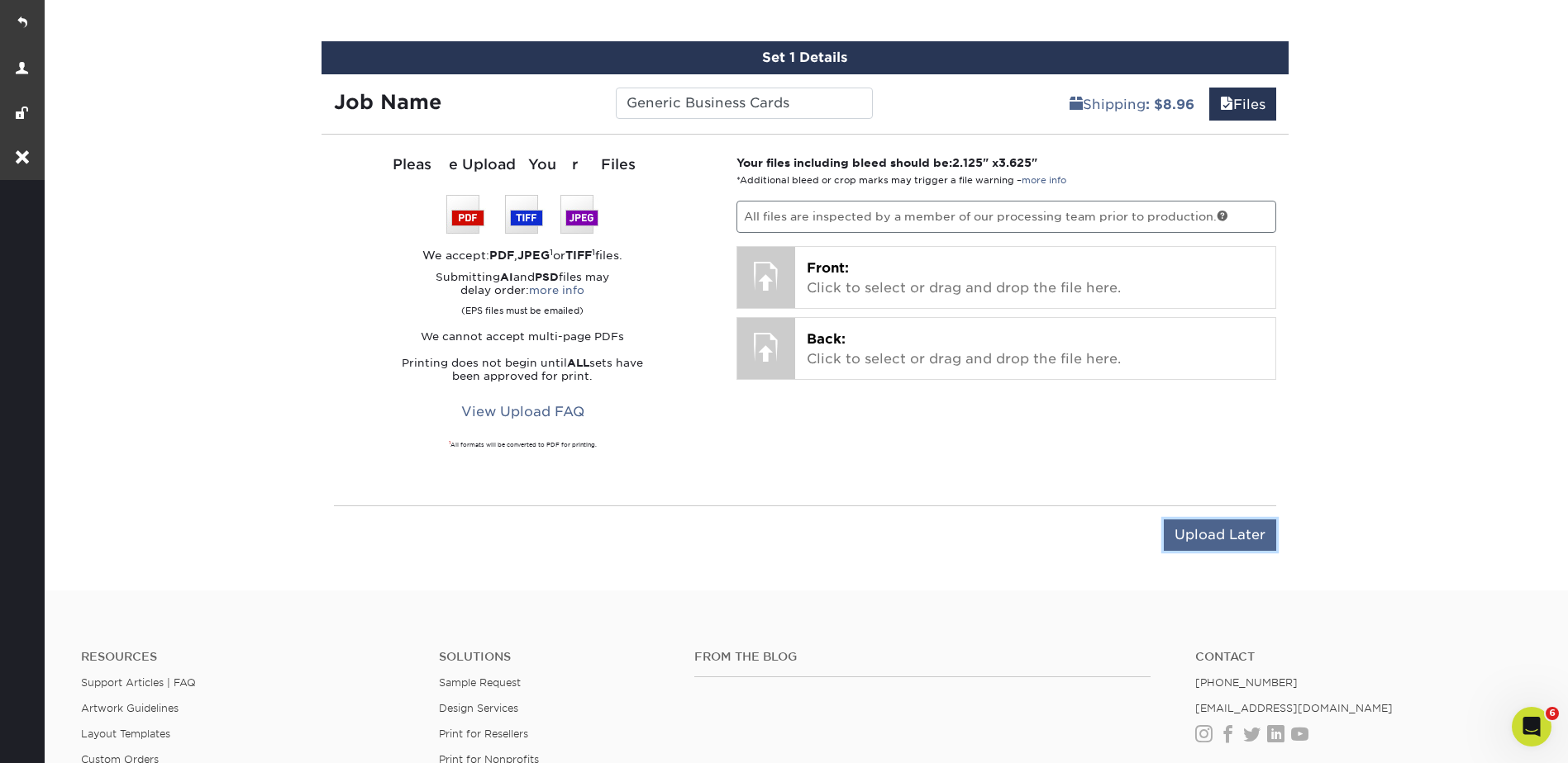
click at [1195, 534] on input "Upload Later" at bounding box center [1220, 535] width 112 height 31
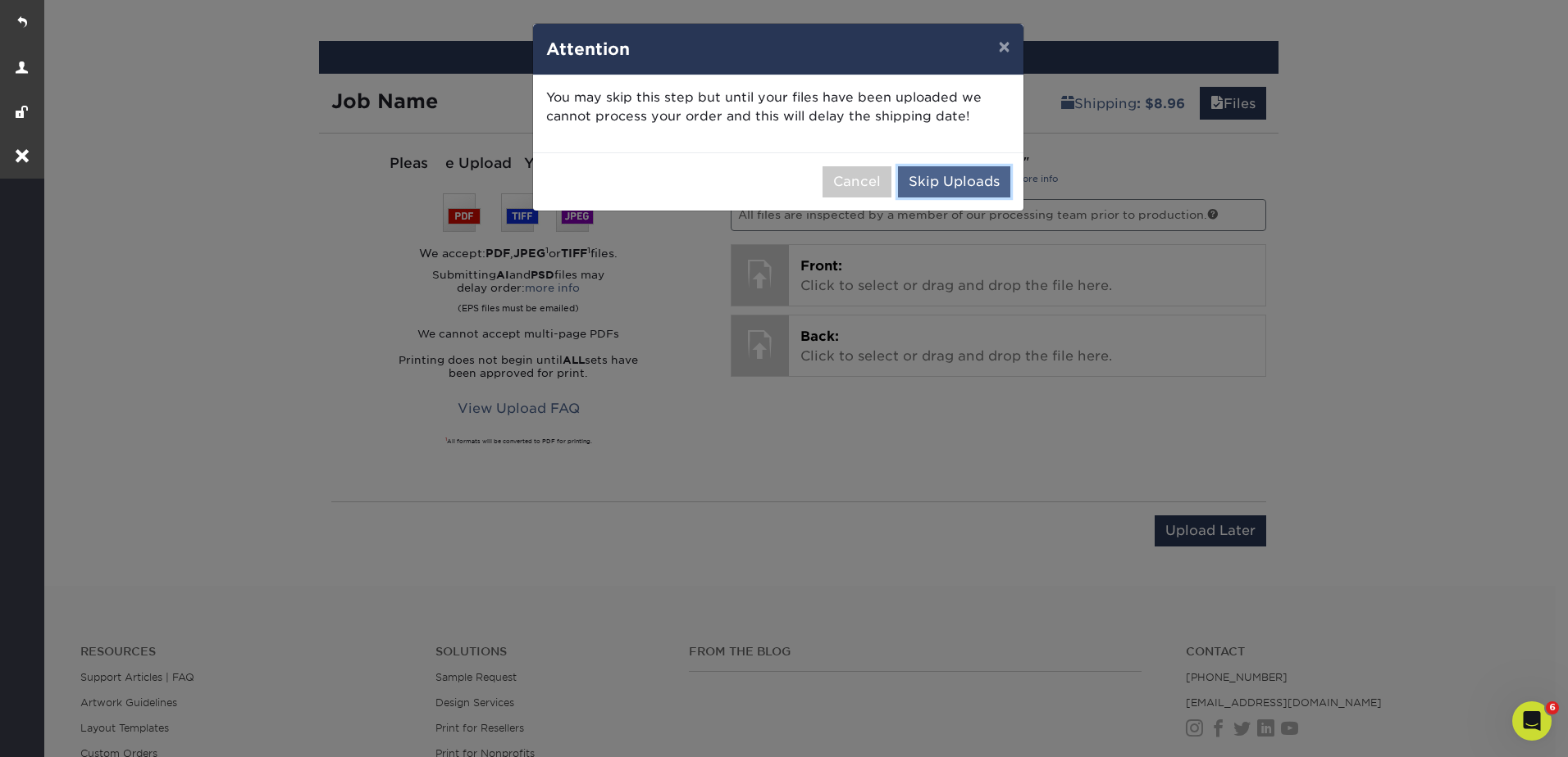
click at [986, 182] on button "Skip Uploads" at bounding box center [954, 182] width 112 height 31
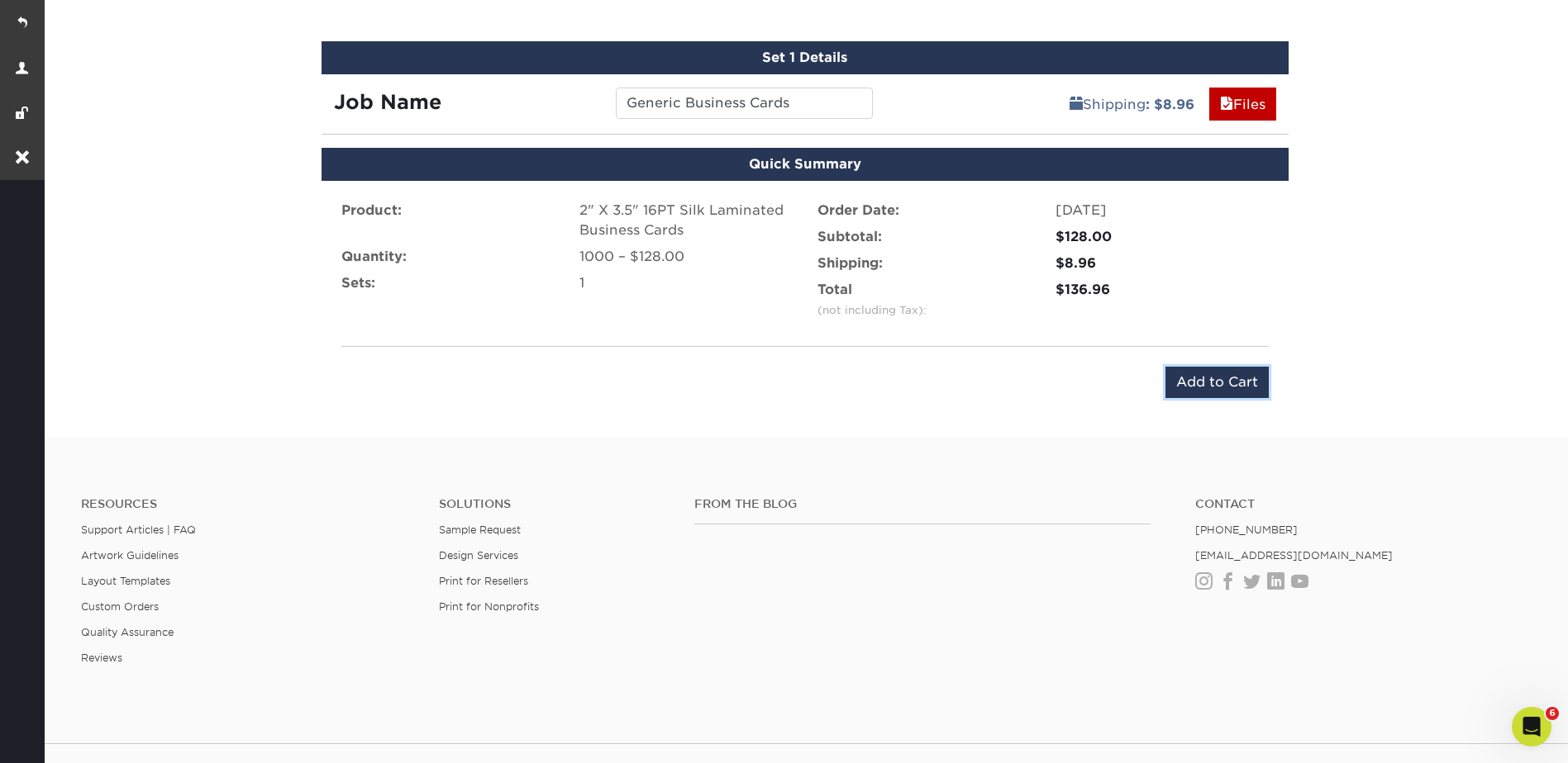
drag, startPoint x: 1189, startPoint y: 389, endPoint x: 1201, endPoint y: 383, distance: 13.4
click at [1189, 390] on input "Add to Cart" at bounding box center [1217, 382] width 103 height 31
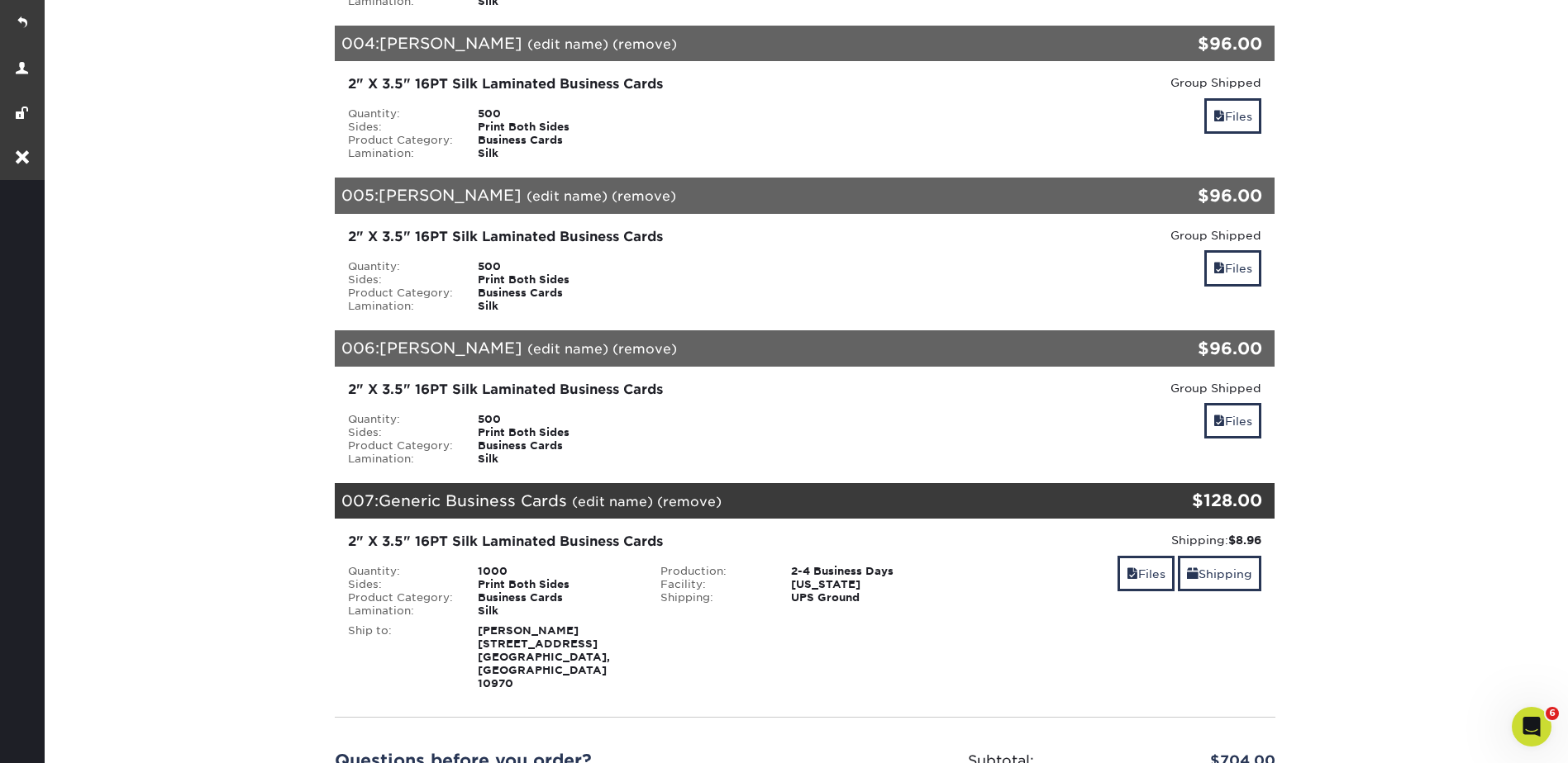
scroll to position [330, 0]
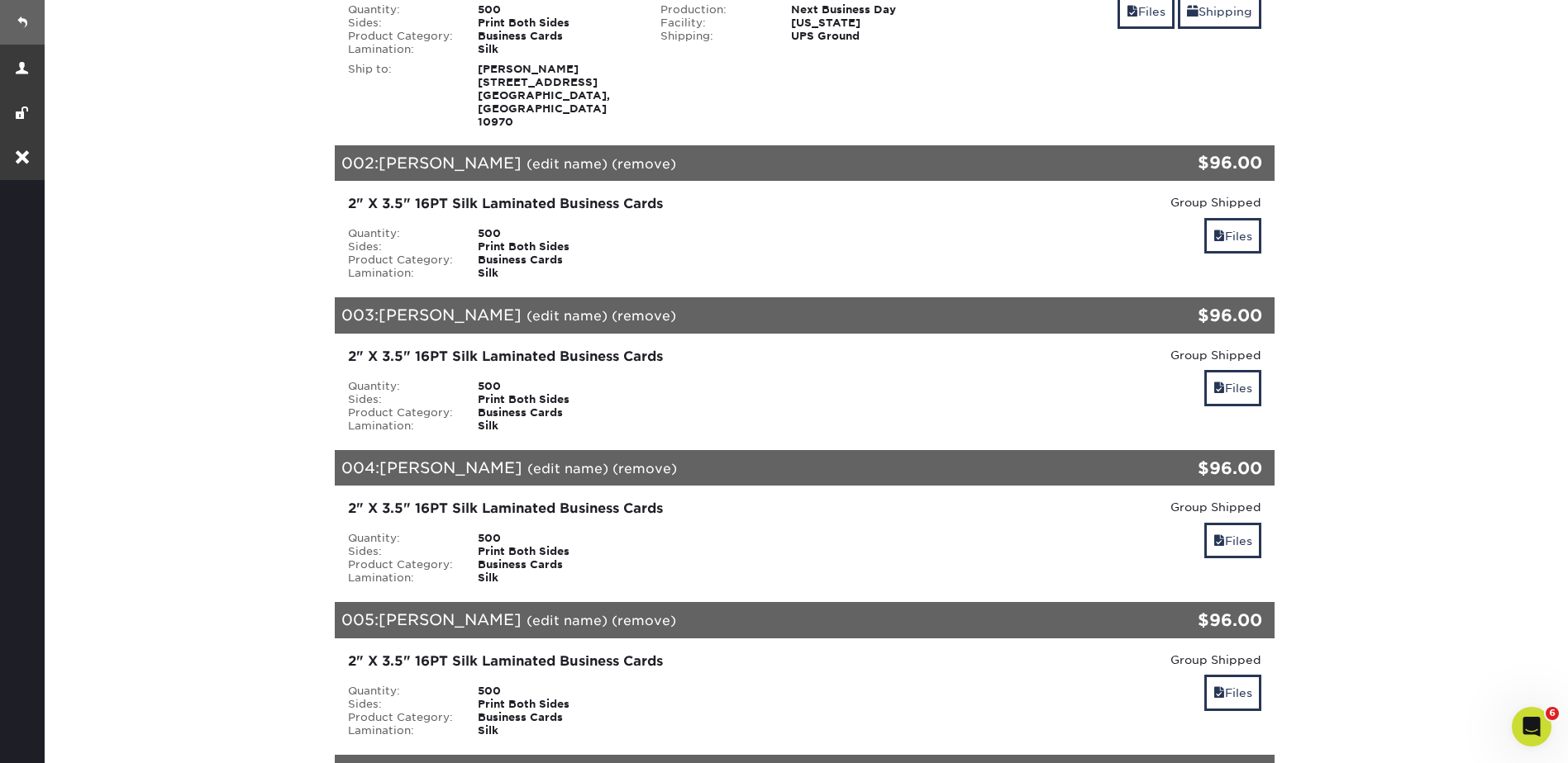
click at [32, 15] on link at bounding box center [22, 22] width 45 height 45
